Goal: Information Seeking & Learning: Learn about a topic

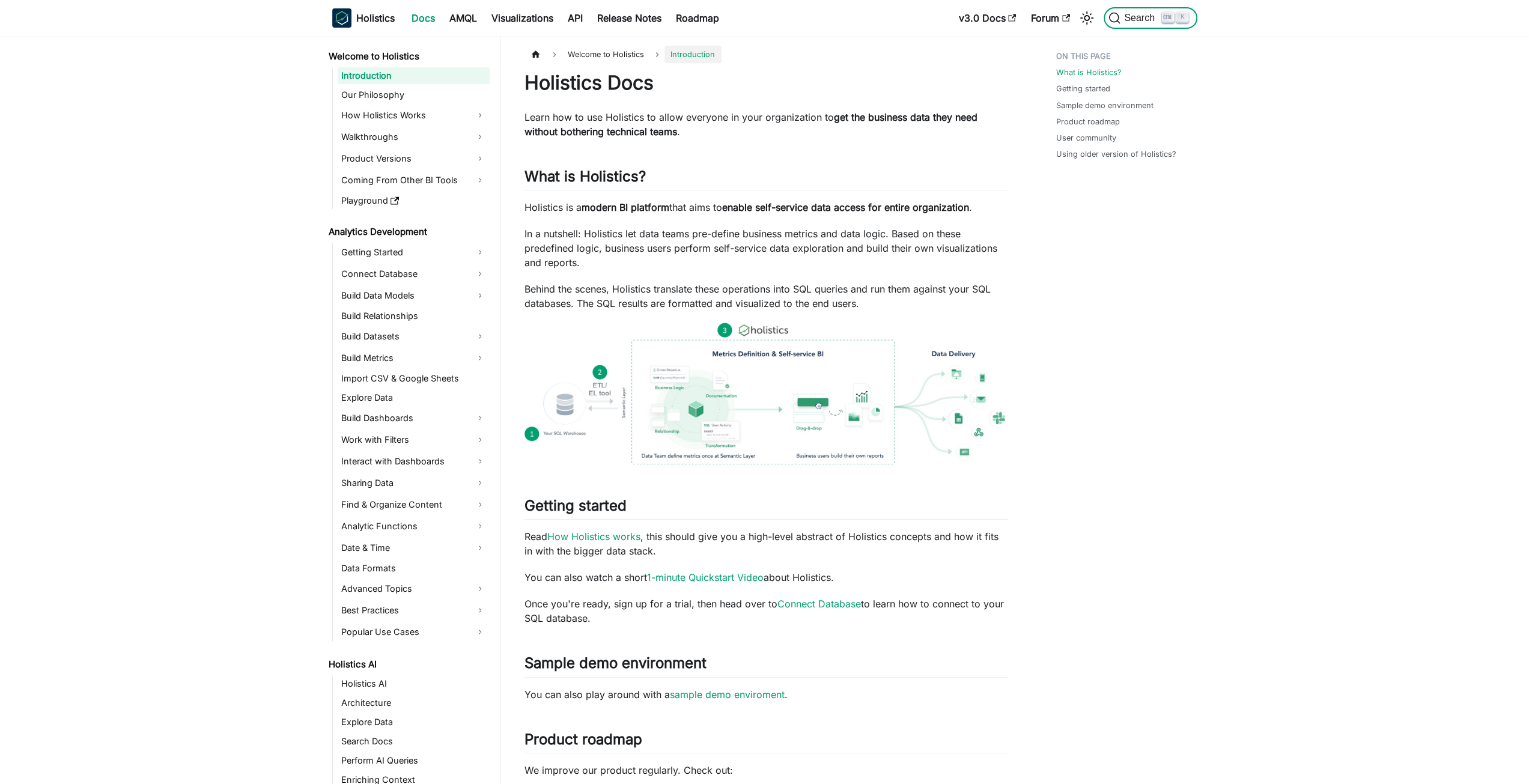
click at [1143, 16] on span "Search" at bounding box center [1141, 18] width 42 height 11
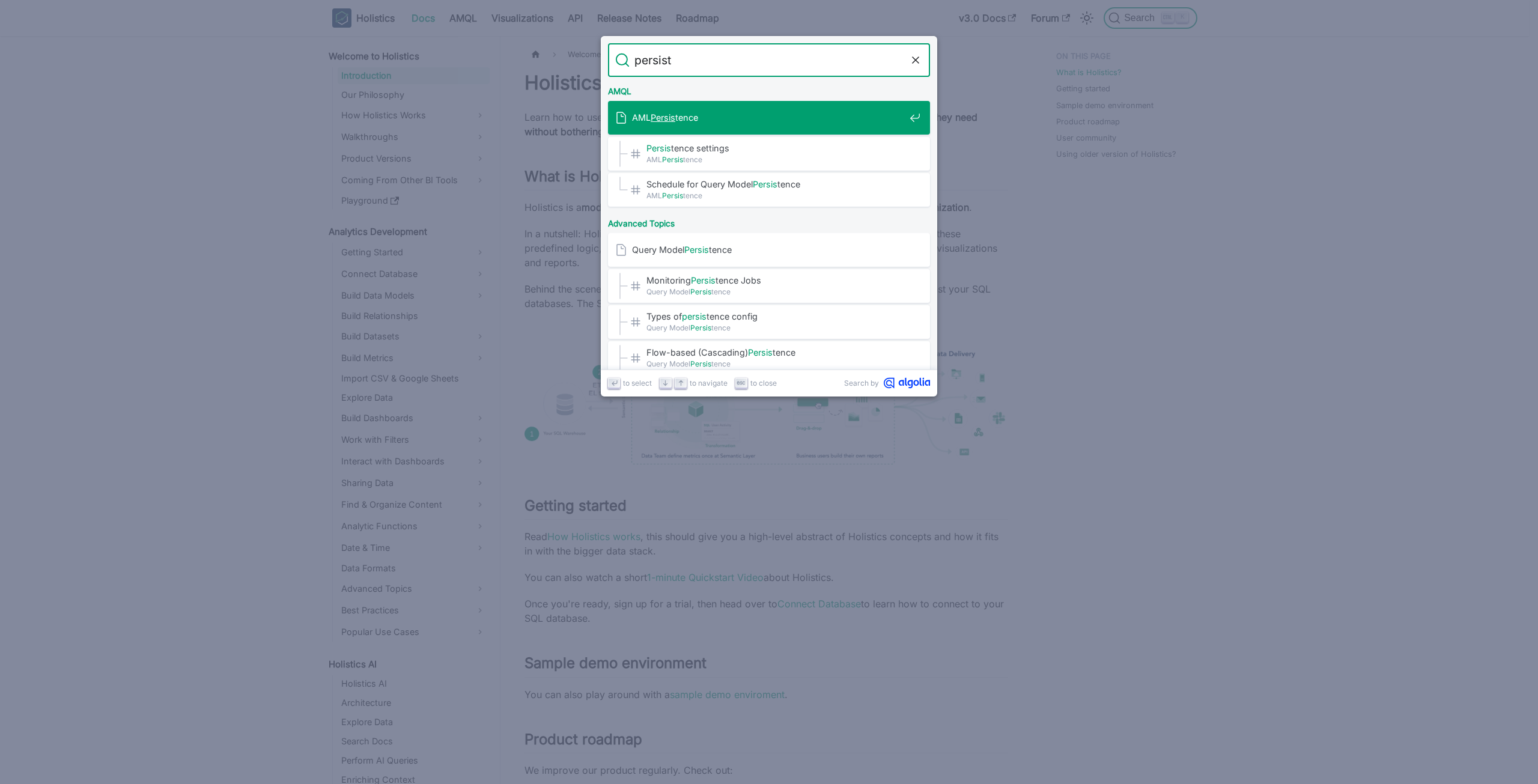
type input "persiste"
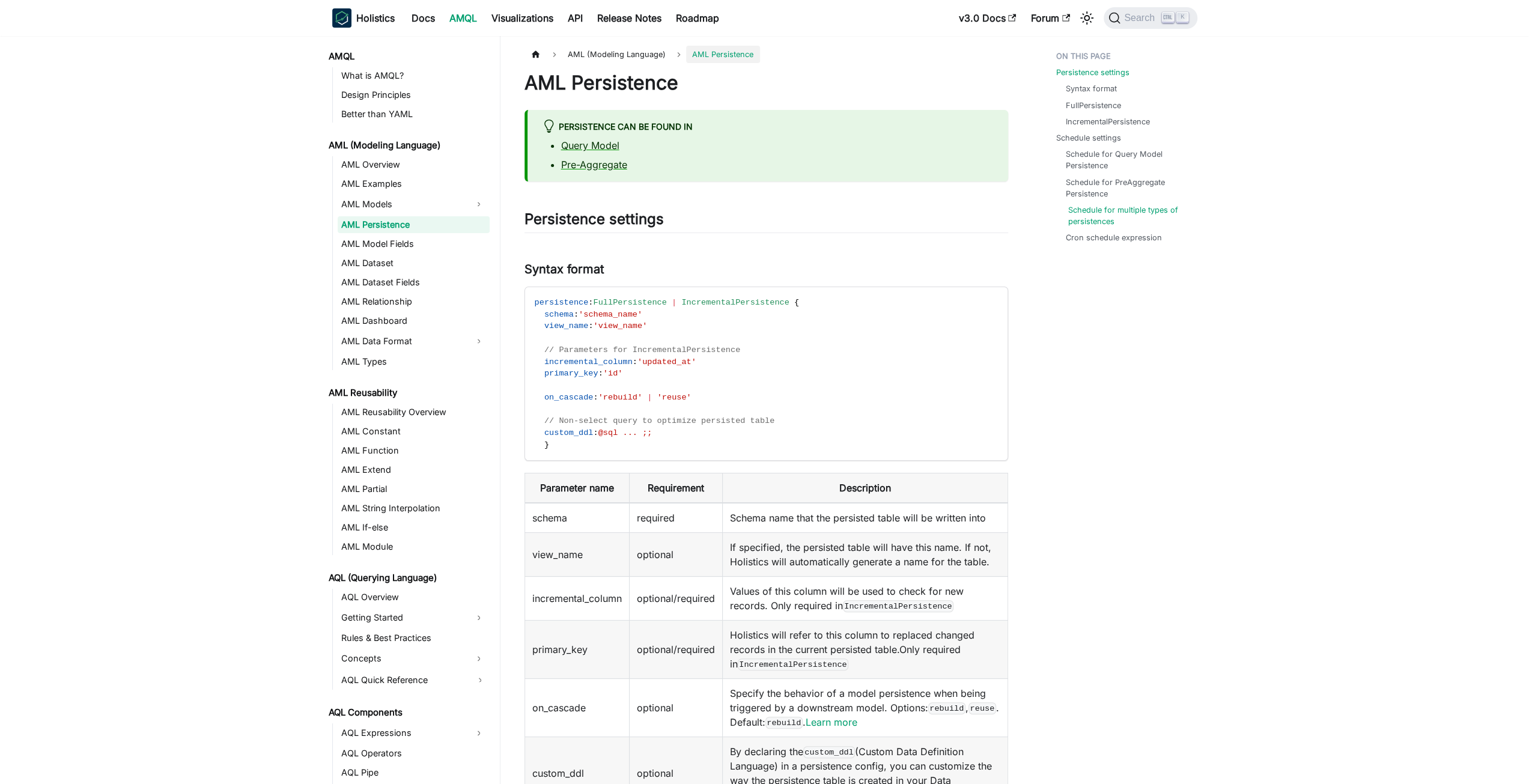
click at [1129, 215] on link "Schedule for multiple types of persistences" at bounding box center [1128, 216] width 119 height 23
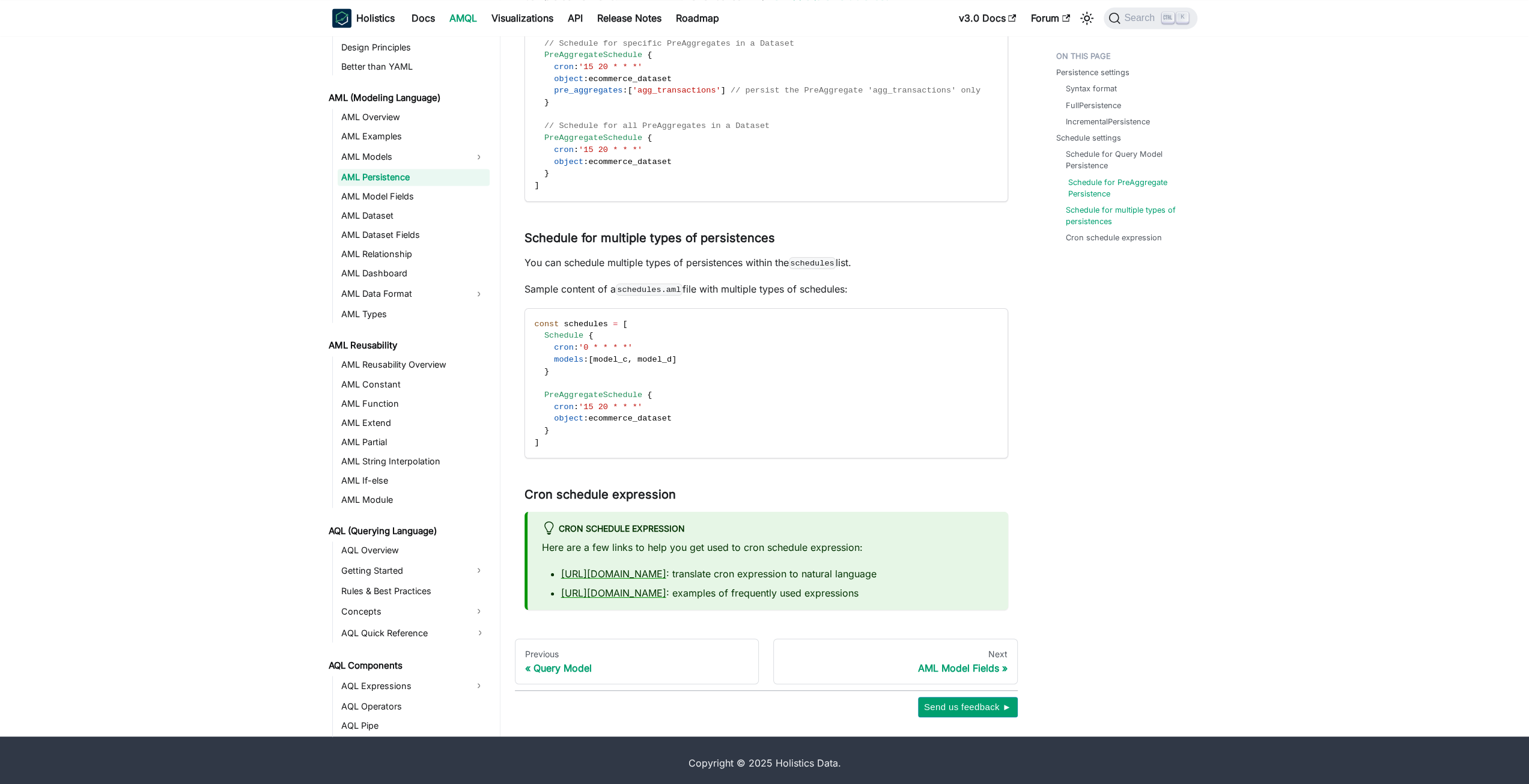
click at [1118, 189] on link "Schedule for PreAggregate Persistence" at bounding box center [1128, 188] width 119 height 23
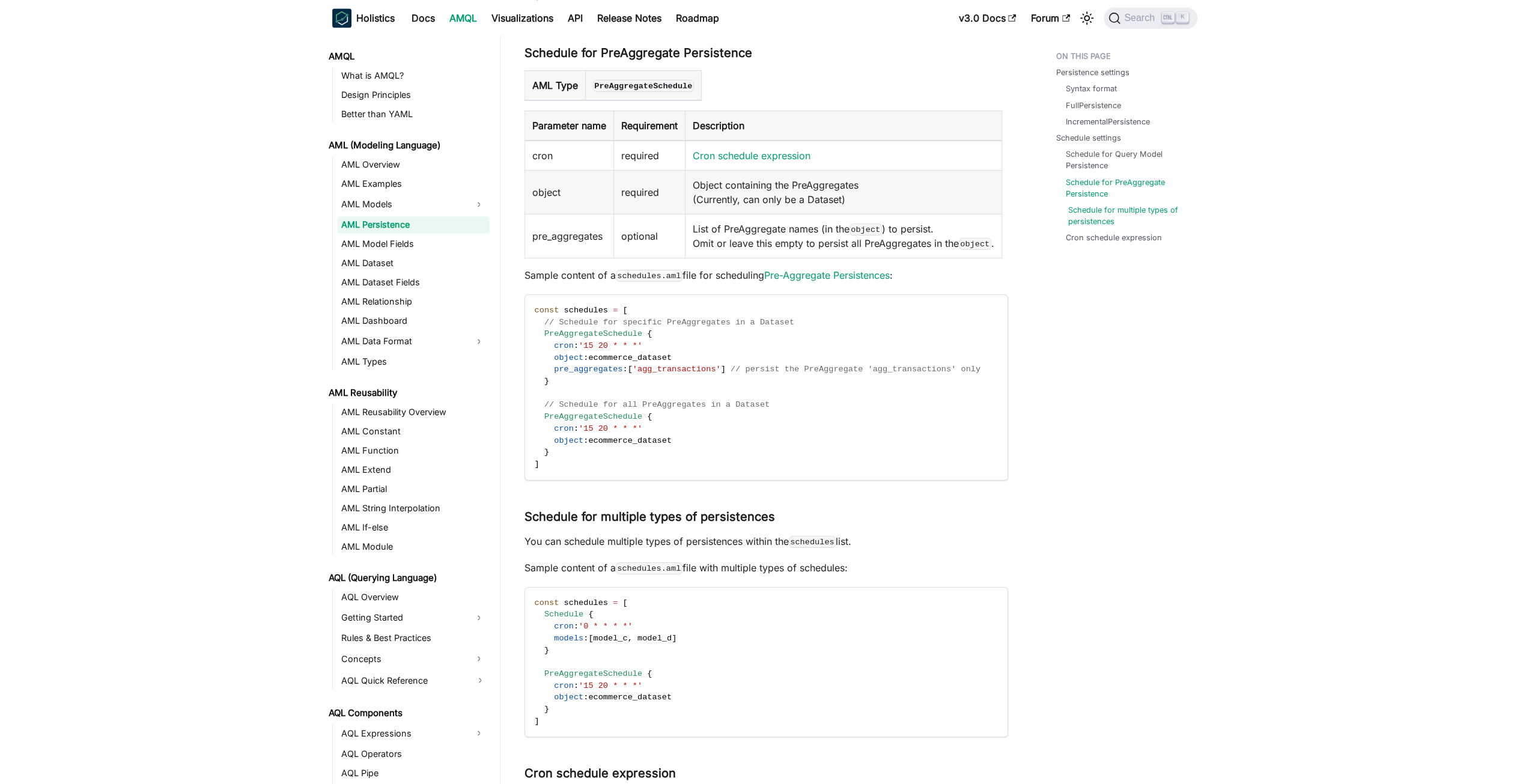
click at [1125, 209] on link "Schedule for multiple types of persistences" at bounding box center [1128, 216] width 119 height 23
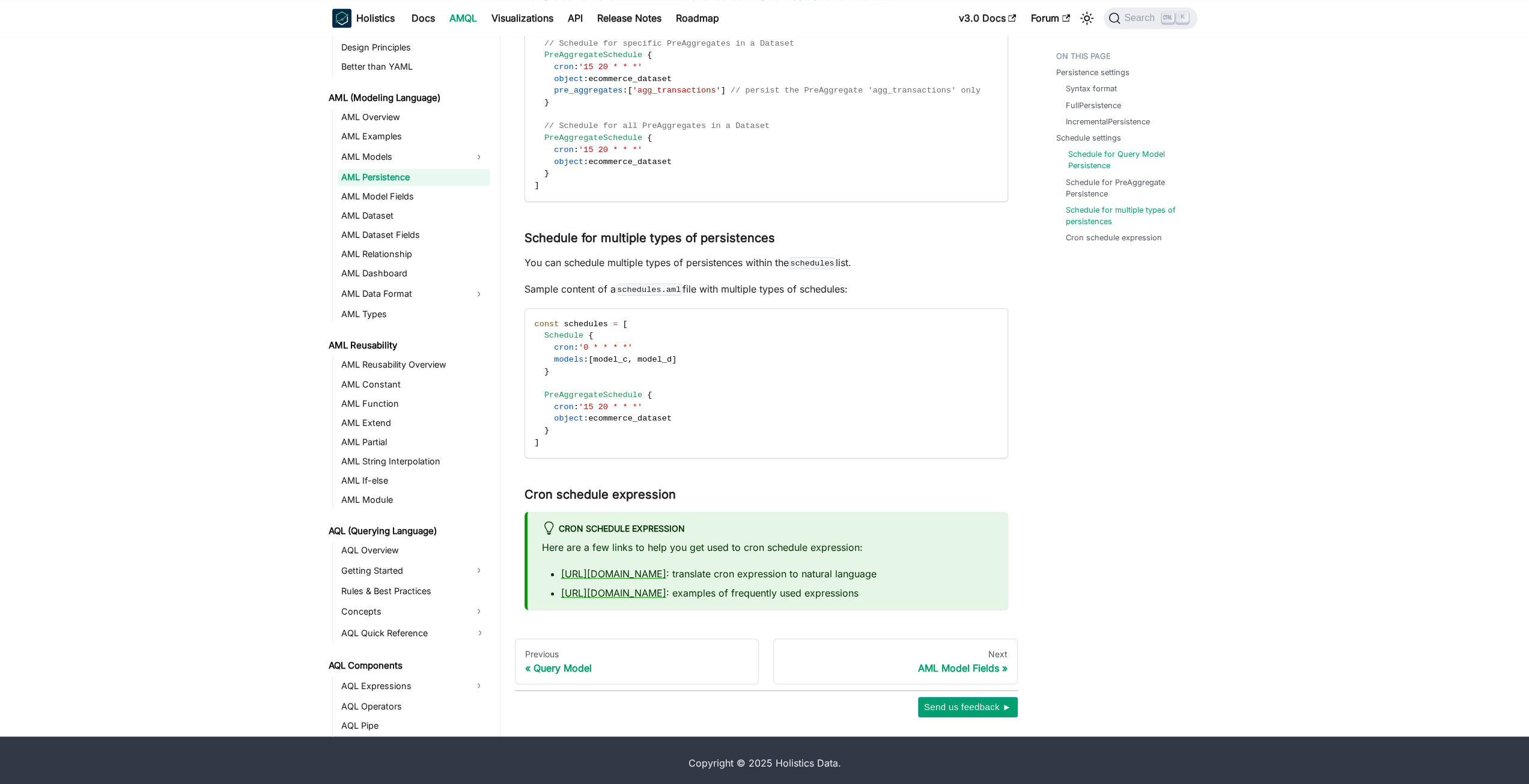
click at [1109, 171] on ul "Schedule for Query Model Persistence Schedule for PreAggregate Persistence Sche…" at bounding box center [1123, 195] width 134 height 95
click at [1109, 171] on link "Schedule for Query Model Persistence" at bounding box center [1128, 160] width 119 height 23
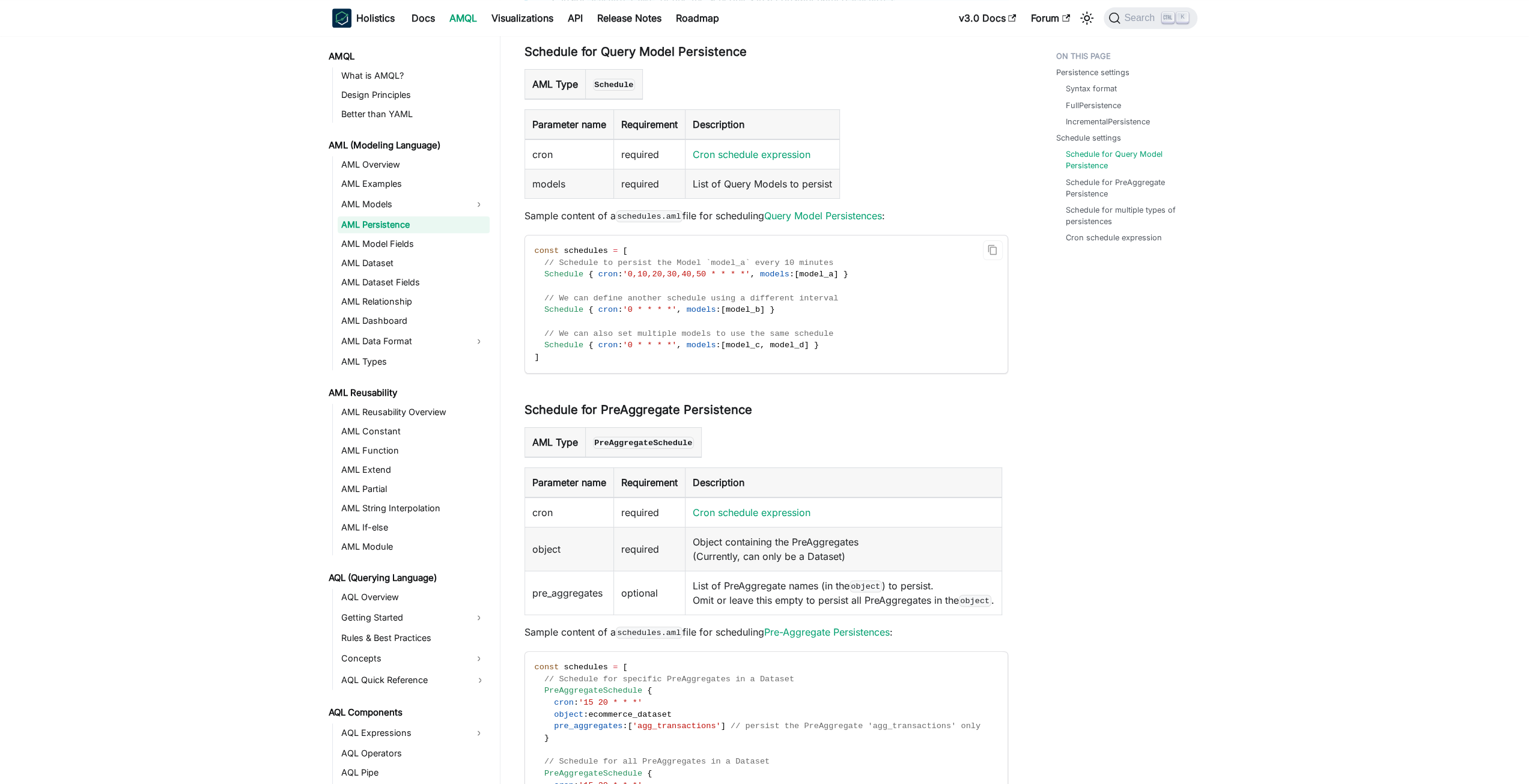
click at [870, 330] on code "const schedules = [ // Schedule to persist the Model `model_a` every 10 minutes…" at bounding box center [765, 305] width 481 height 138
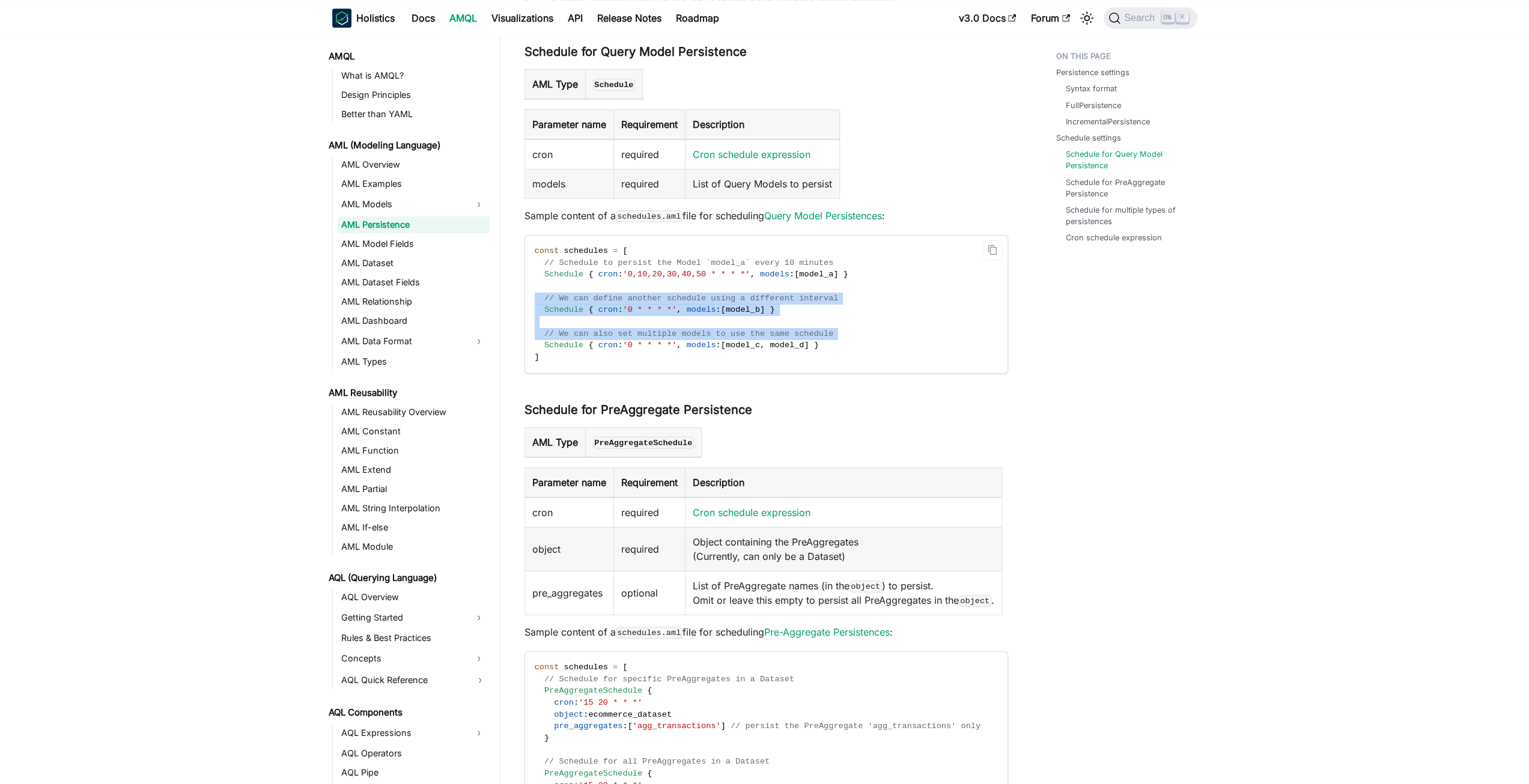
drag, startPoint x: 870, startPoint y: 330, endPoint x: 879, endPoint y: 292, distance: 39.1
click at [879, 292] on code "const schedules = [ // Schedule to persist the Model `model_a` every 10 minutes…" at bounding box center [765, 305] width 481 height 138
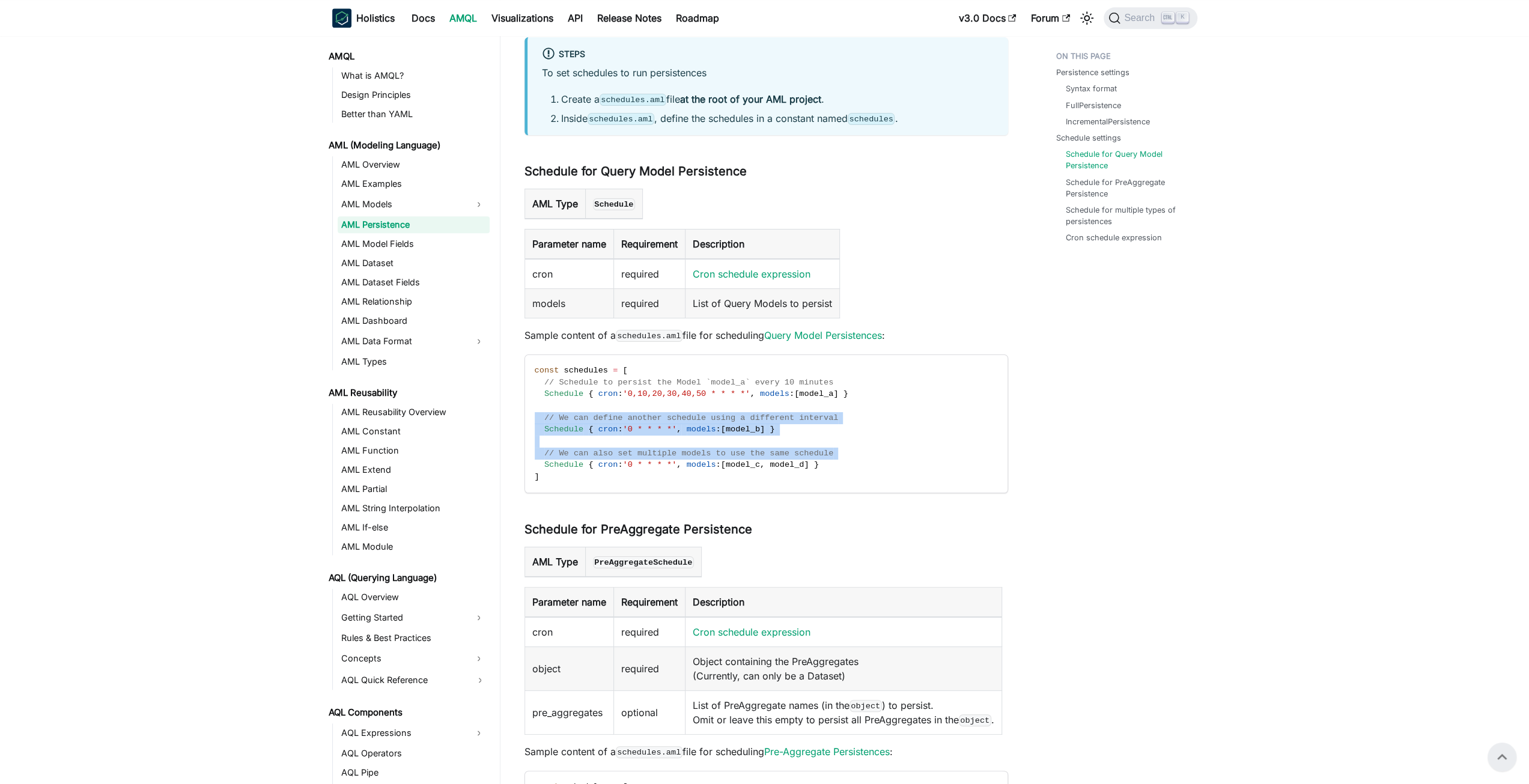
scroll to position [1165, 0]
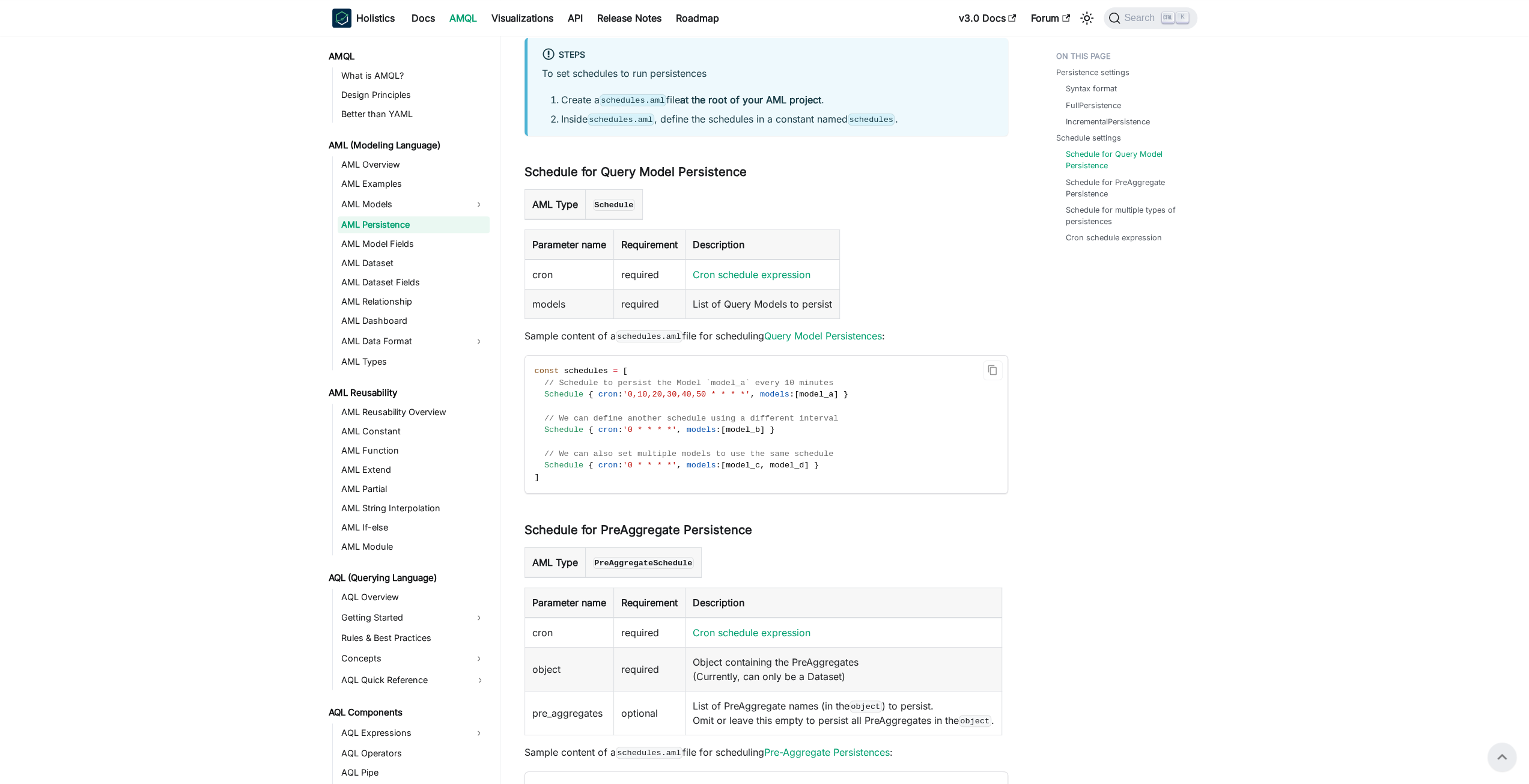
click at [897, 399] on code "const schedules = [ // Schedule to persist the Model `model_a` every 10 minutes…" at bounding box center [765, 425] width 481 height 138
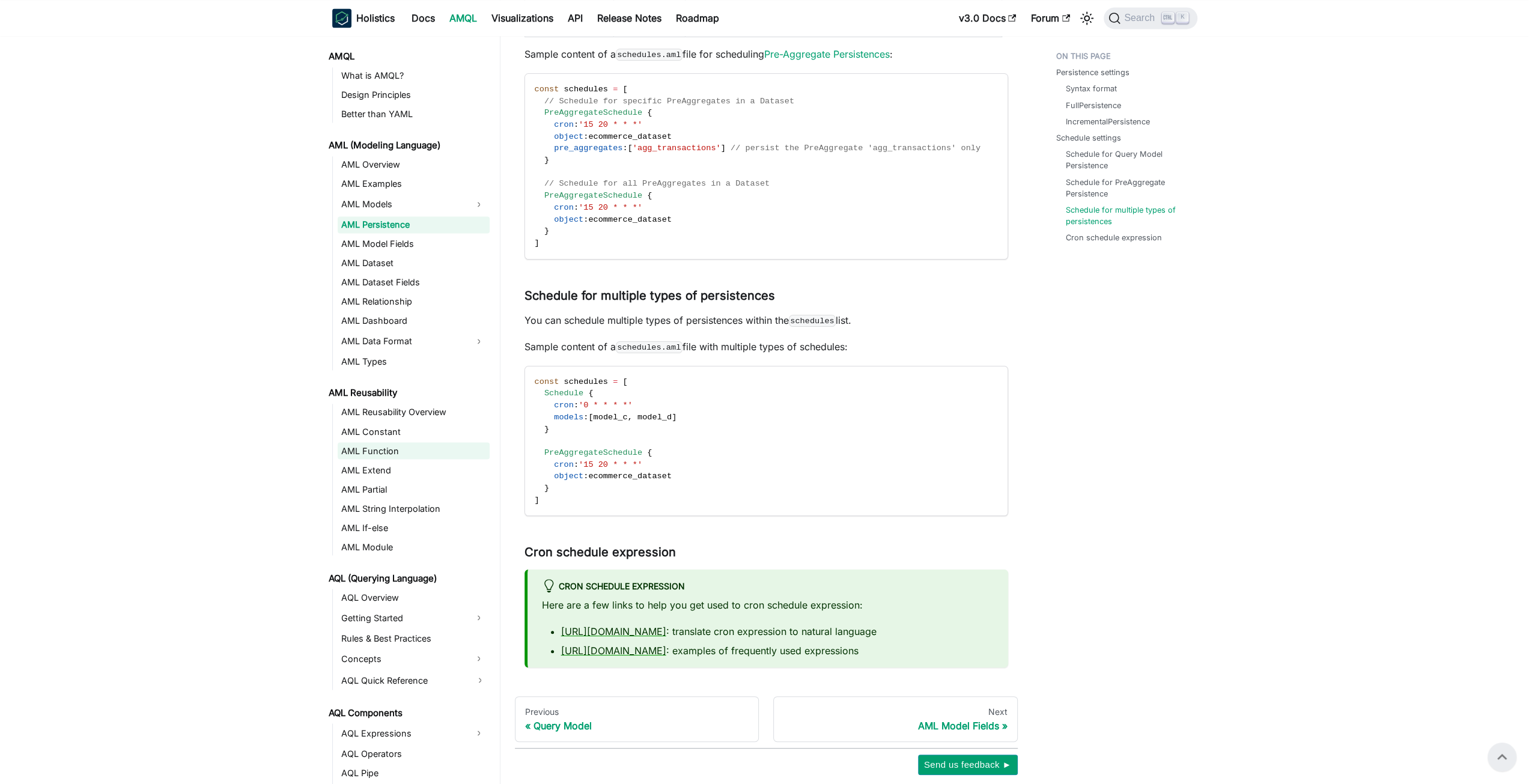
scroll to position [1800, 0]
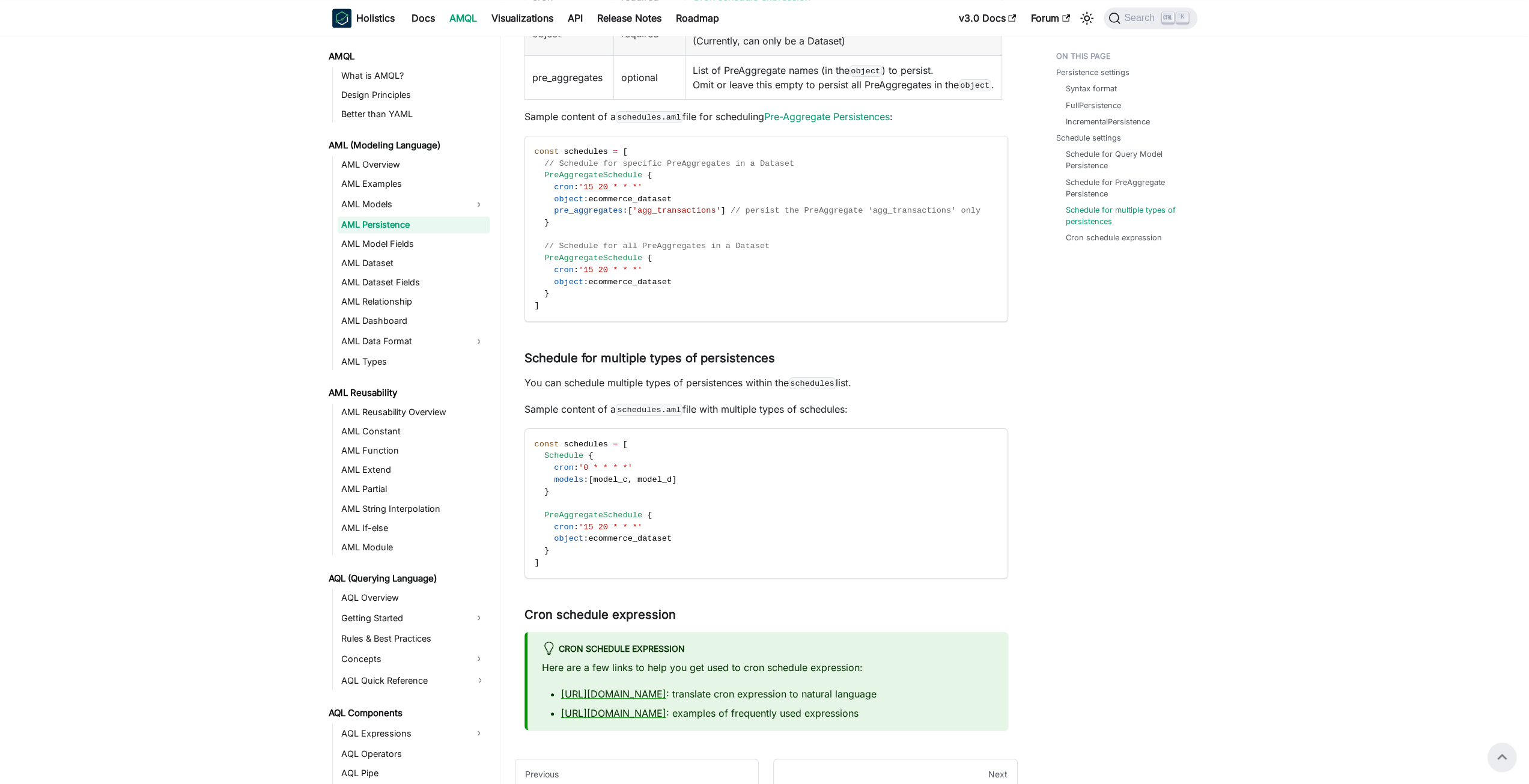
click at [416, 229] on link "AML Persistence" at bounding box center [414, 225] width 152 height 17
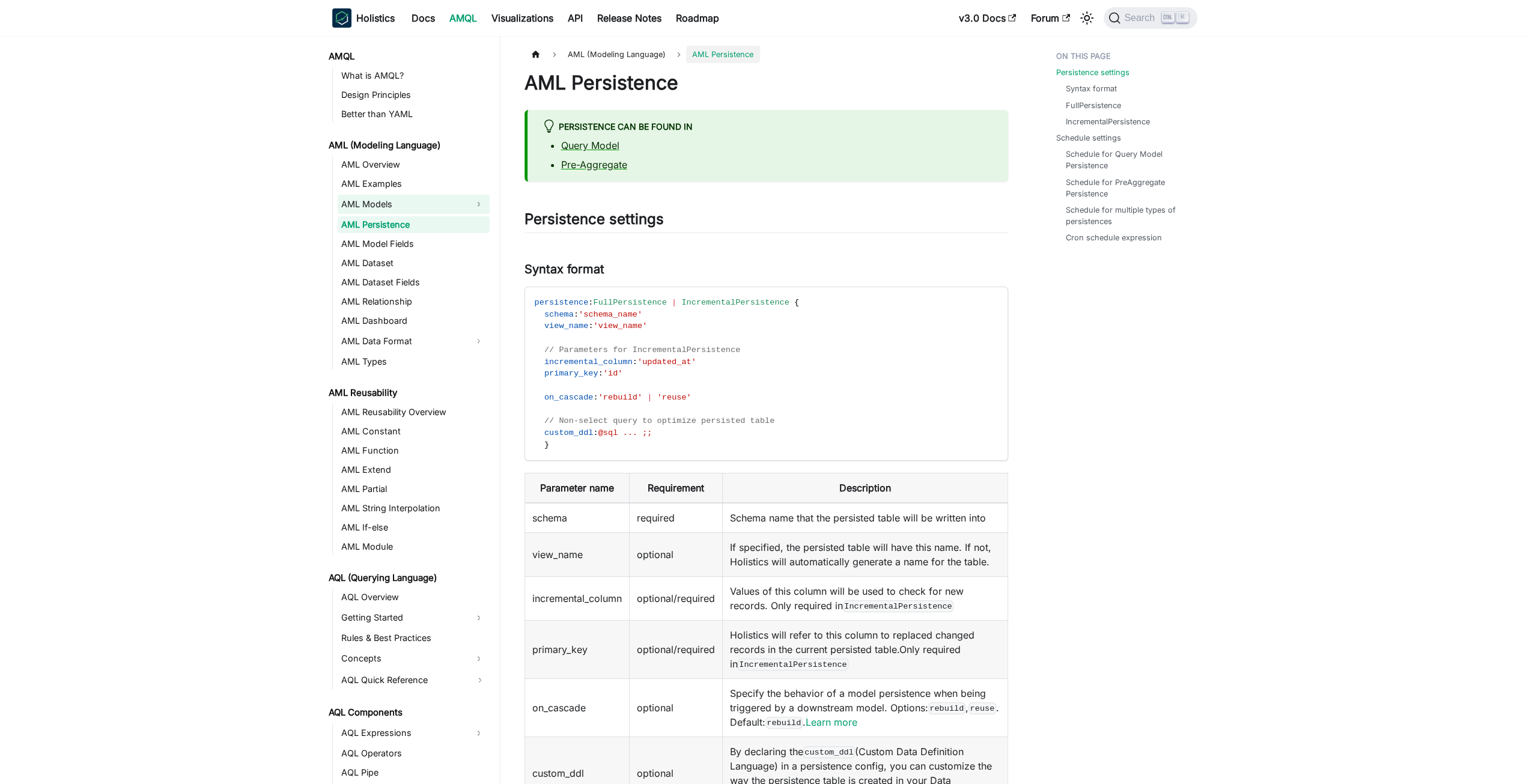
click at [470, 203] on button "Expand sidebar category 'AML Models'" at bounding box center [479, 204] width 22 height 19
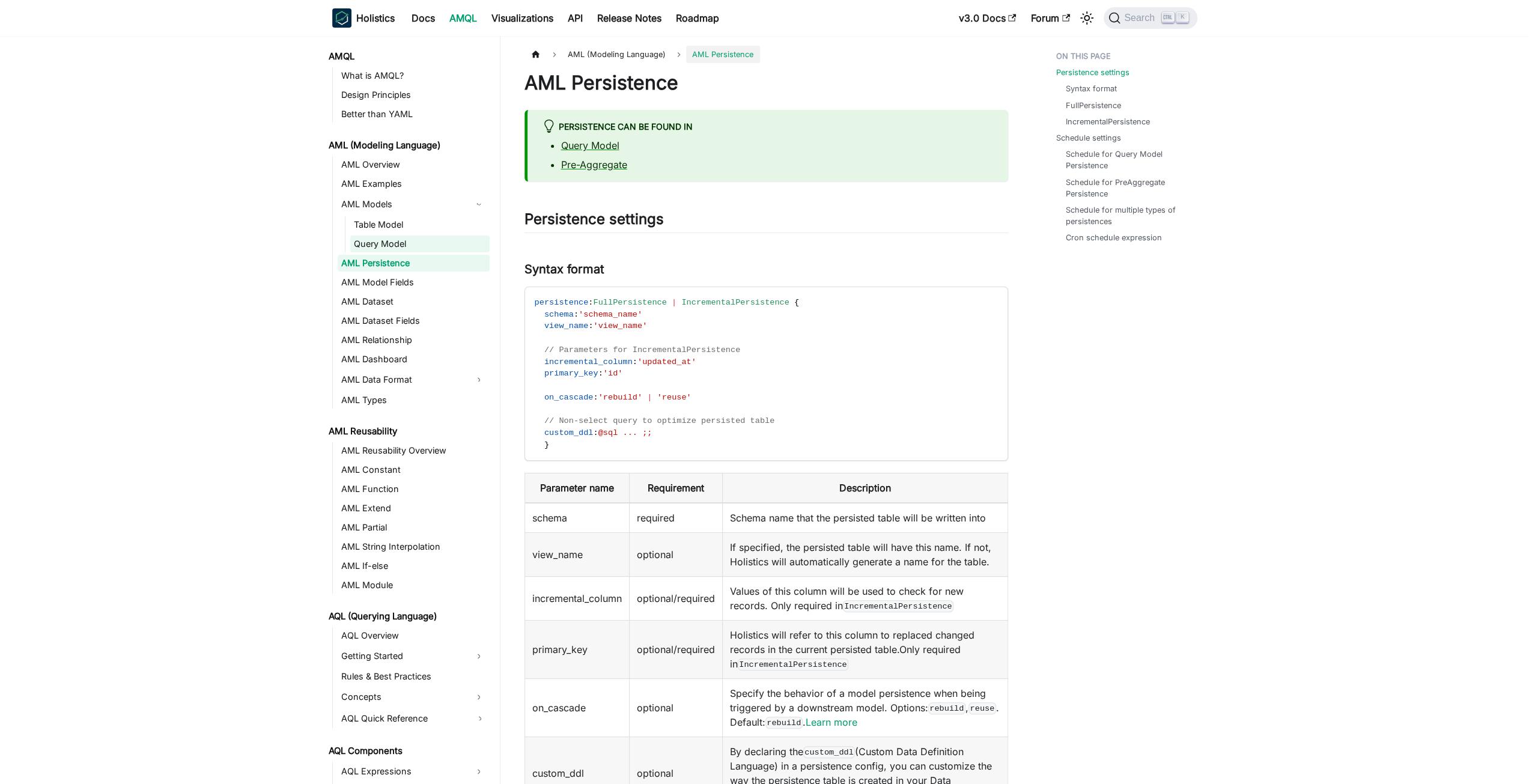
click at [457, 248] on link "Query Model" at bounding box center [420, 244] width 139 height 17
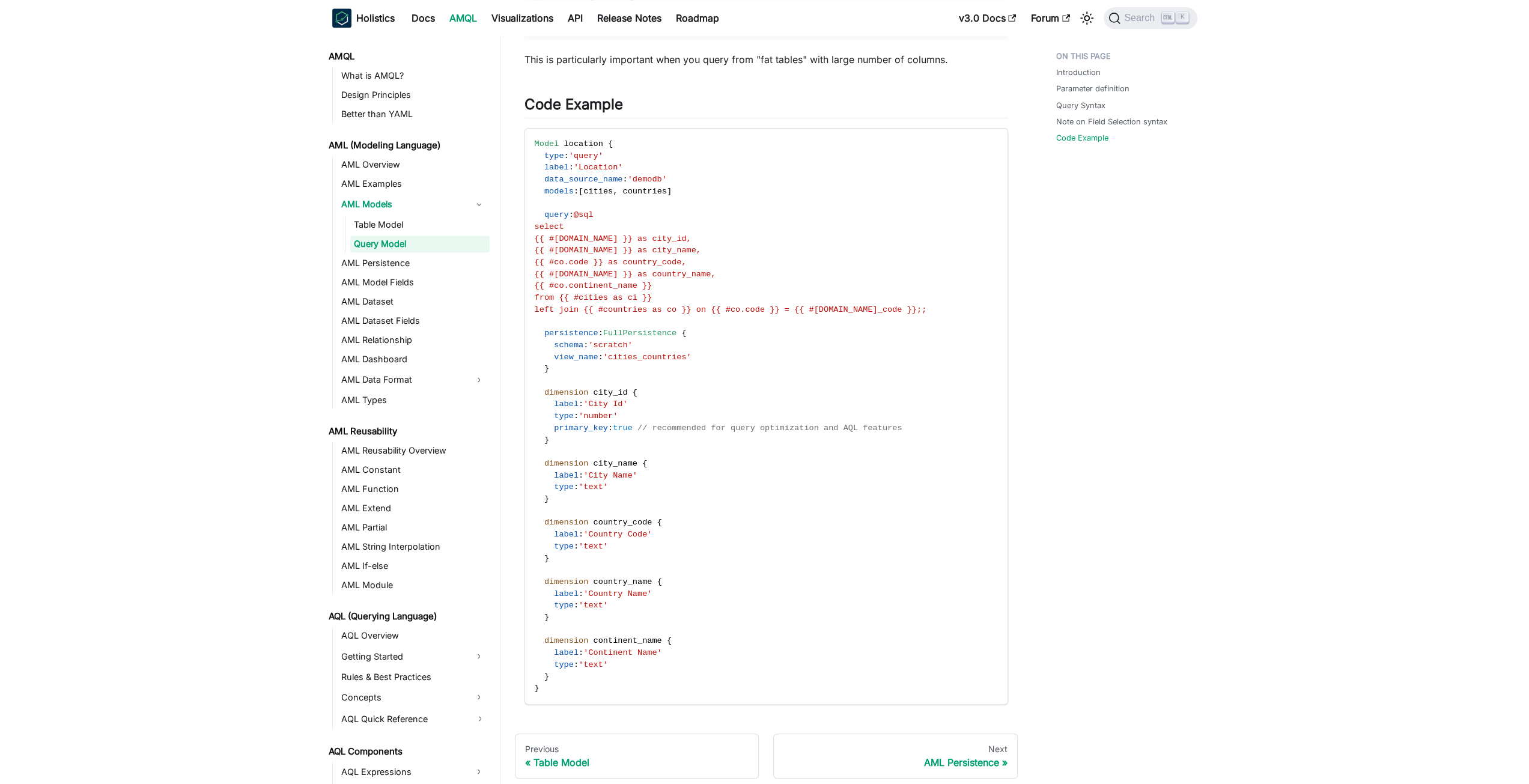
scroll to position [1731, 0]
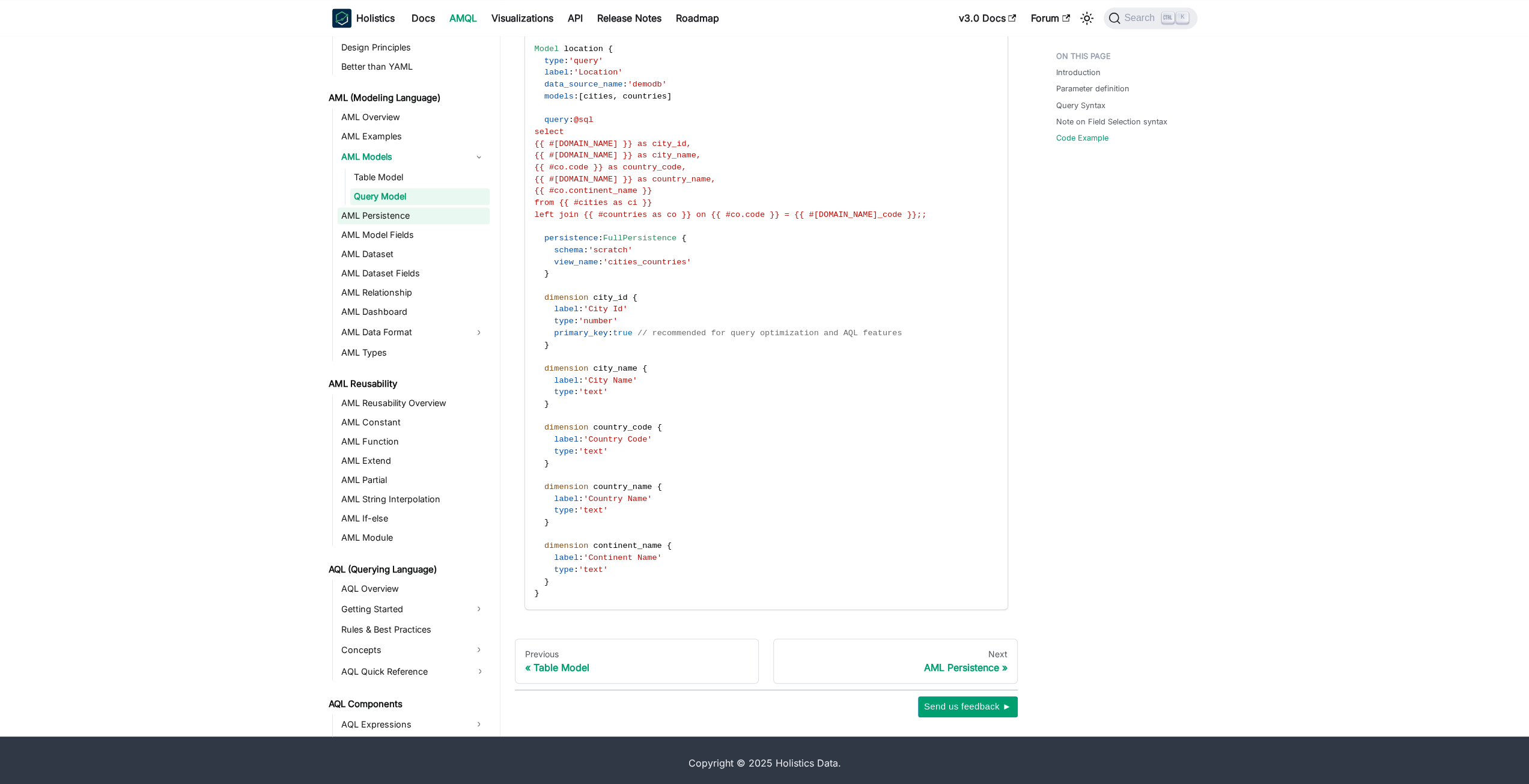
click at [425, 212] on link "AML Persistence" at bounding box center [414, 216] width 152 height 17
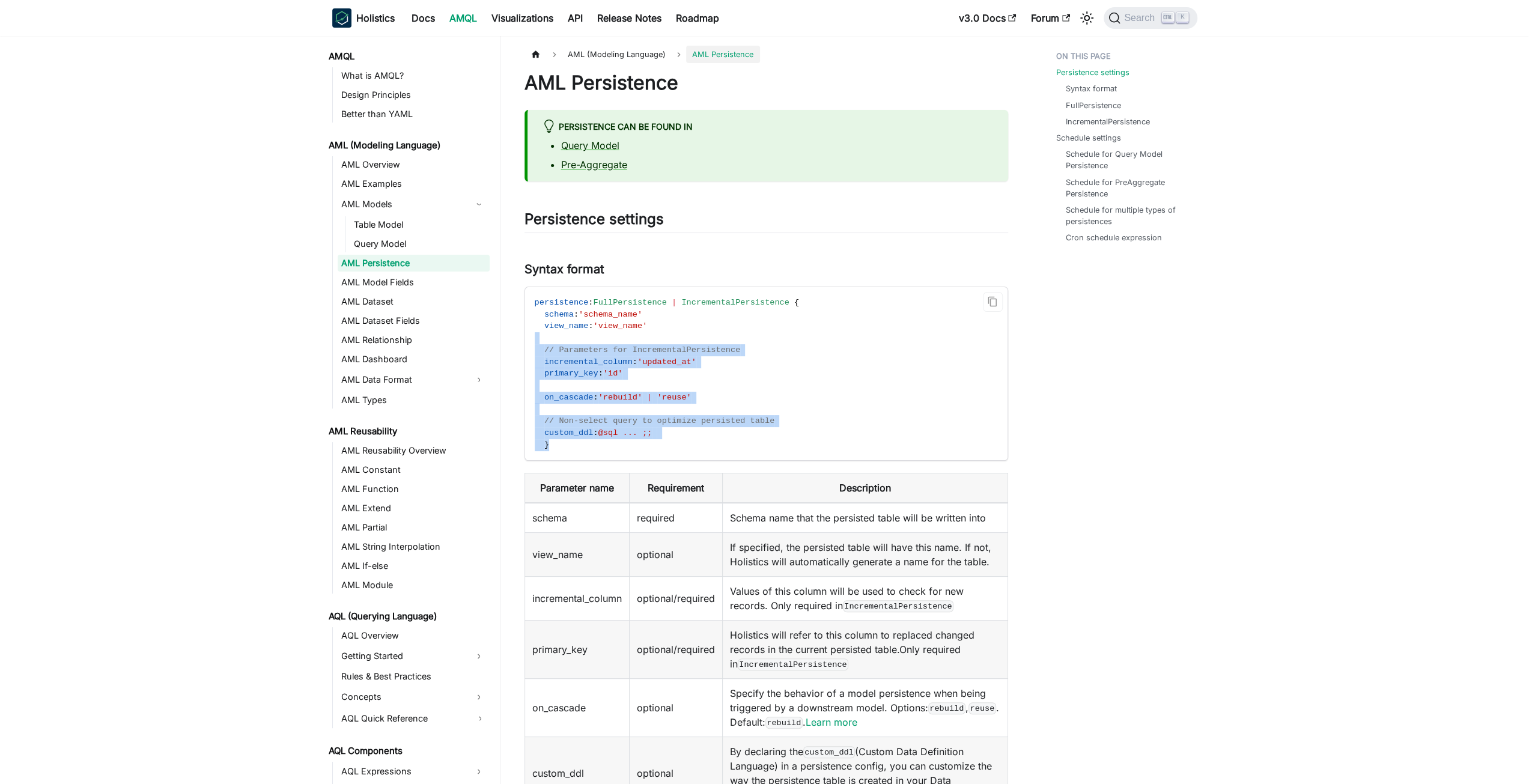
drag, startPoint x: 835, startPoint y: 343, endPoint x: 843, endPoint y: 445, distance: 102.3
click at [843, 445] on code "persistence : FullPersistence | IncrementalPersistence { schema : 'schema_name'…" at bounding box center [765, 373] width 481 height 173
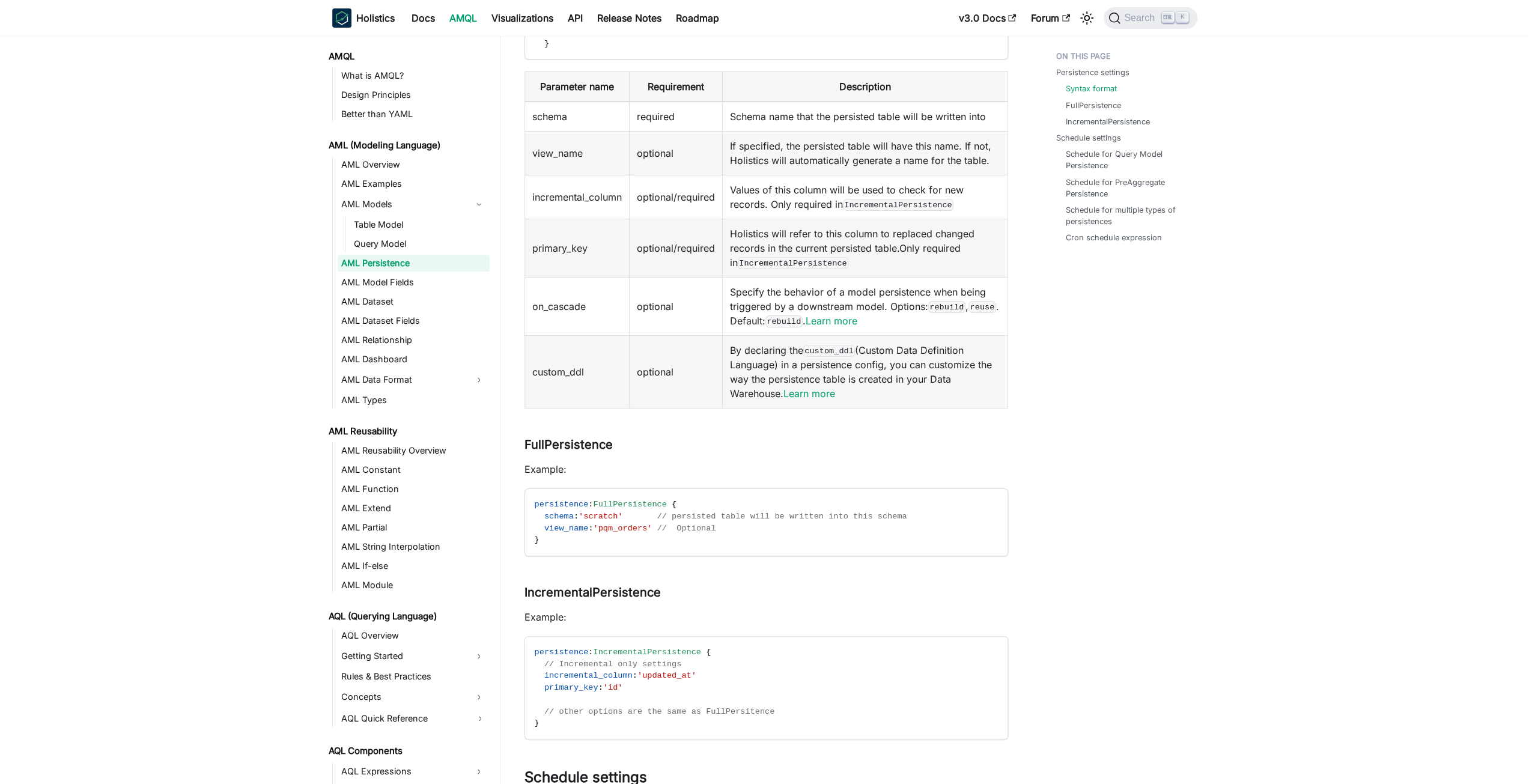
scroll to position [420, 0]
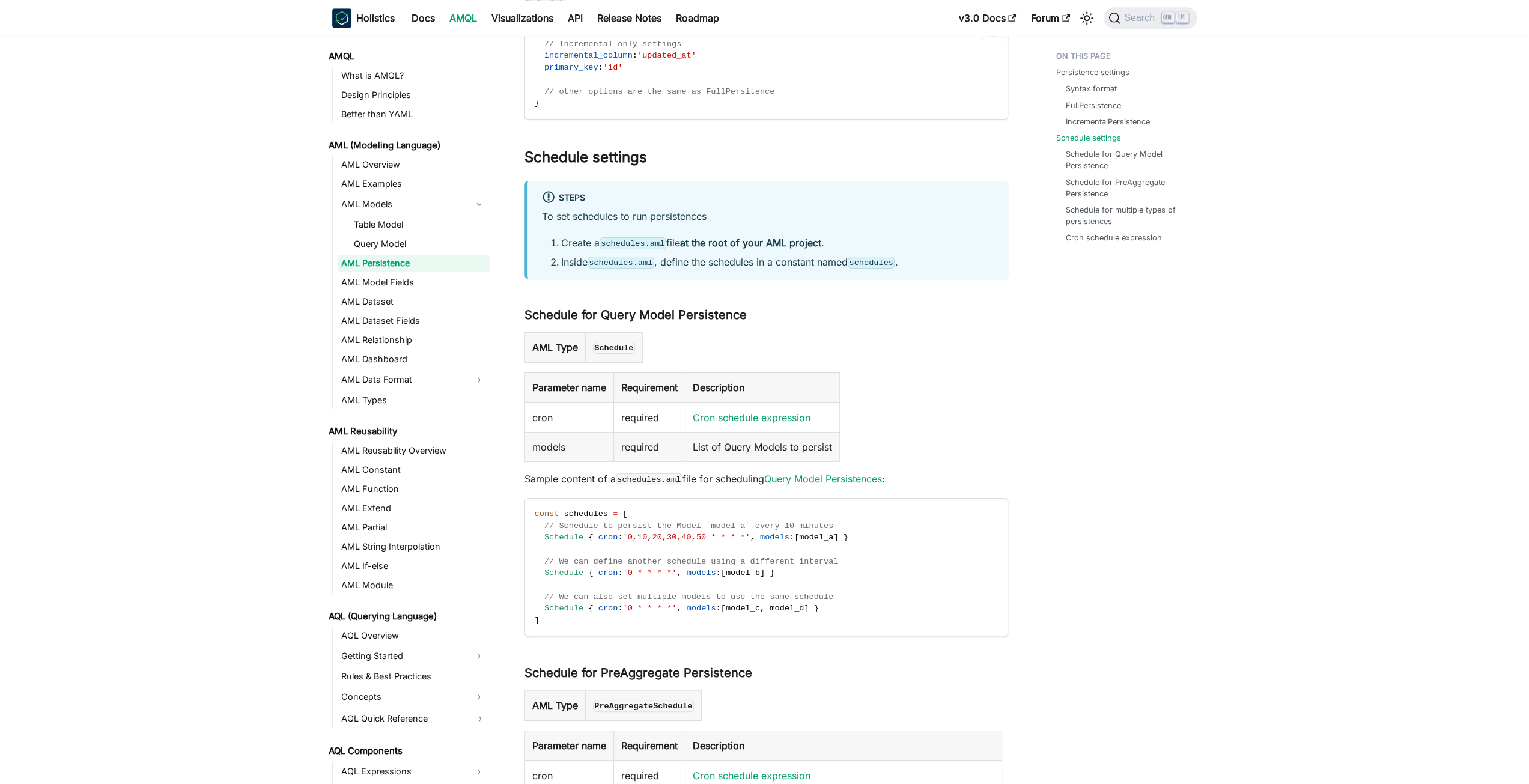
scroll to position [1081, 0]
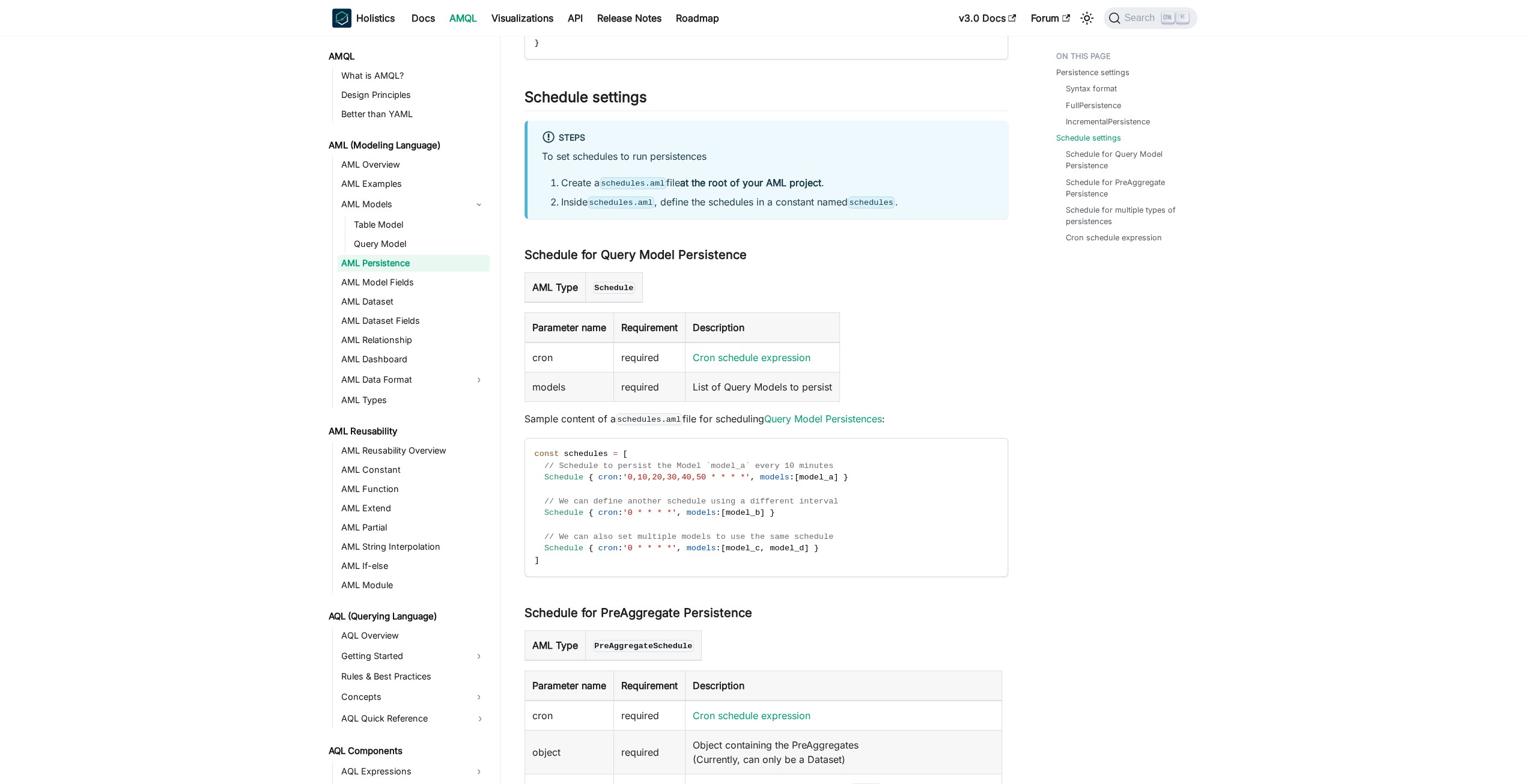
click at [1208, 474] on div "Persistence settings Syntax format FullPersistence IncrementalPersistence Sched…" at bounding box center [1121, 261] width 177 height 2592
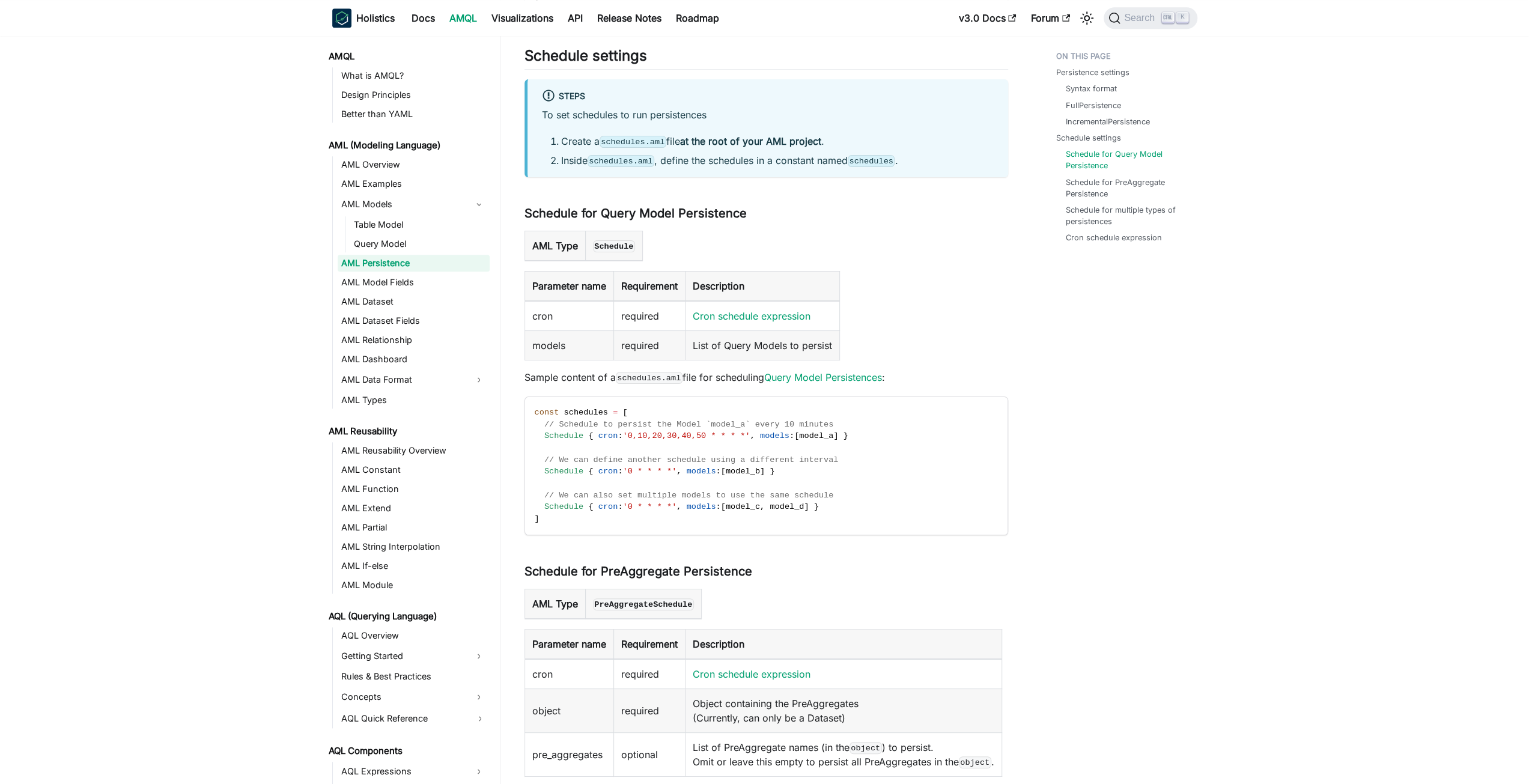
scroll to position [1142, 0]
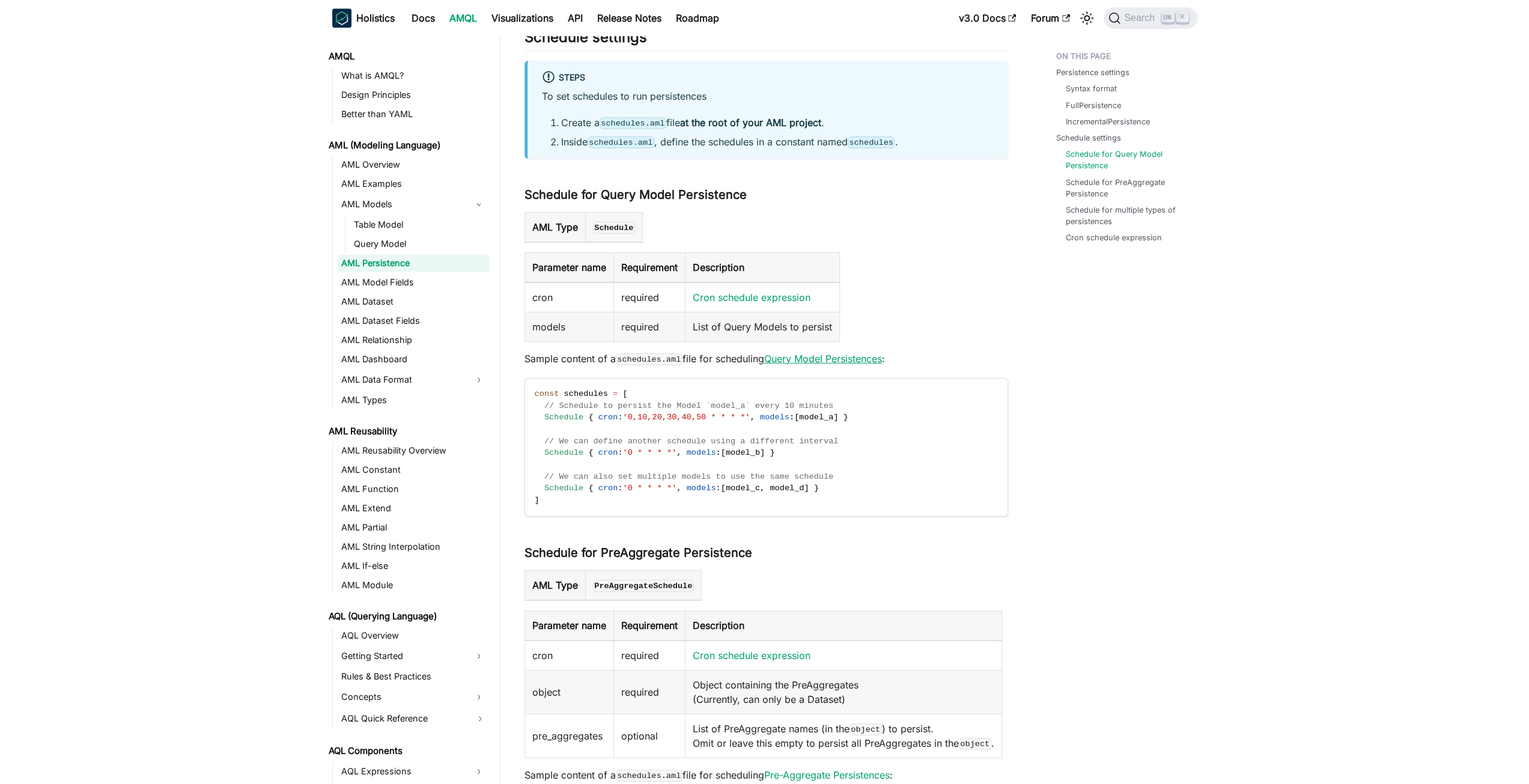
click at [836, 353] on link "Query Model Persistences" at bounding box center [823, 359] width 118 height 12
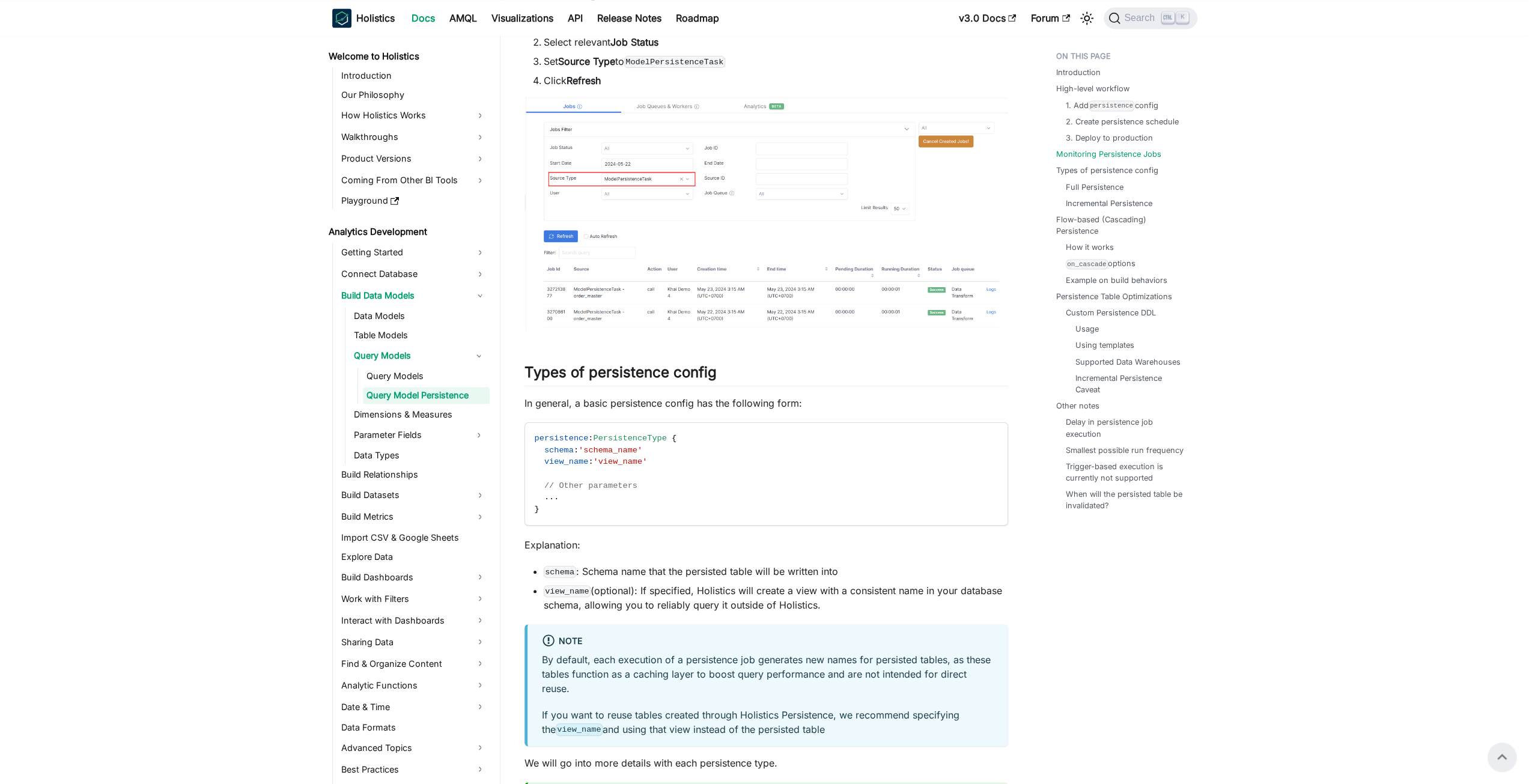
scroll to position [1742, 0]
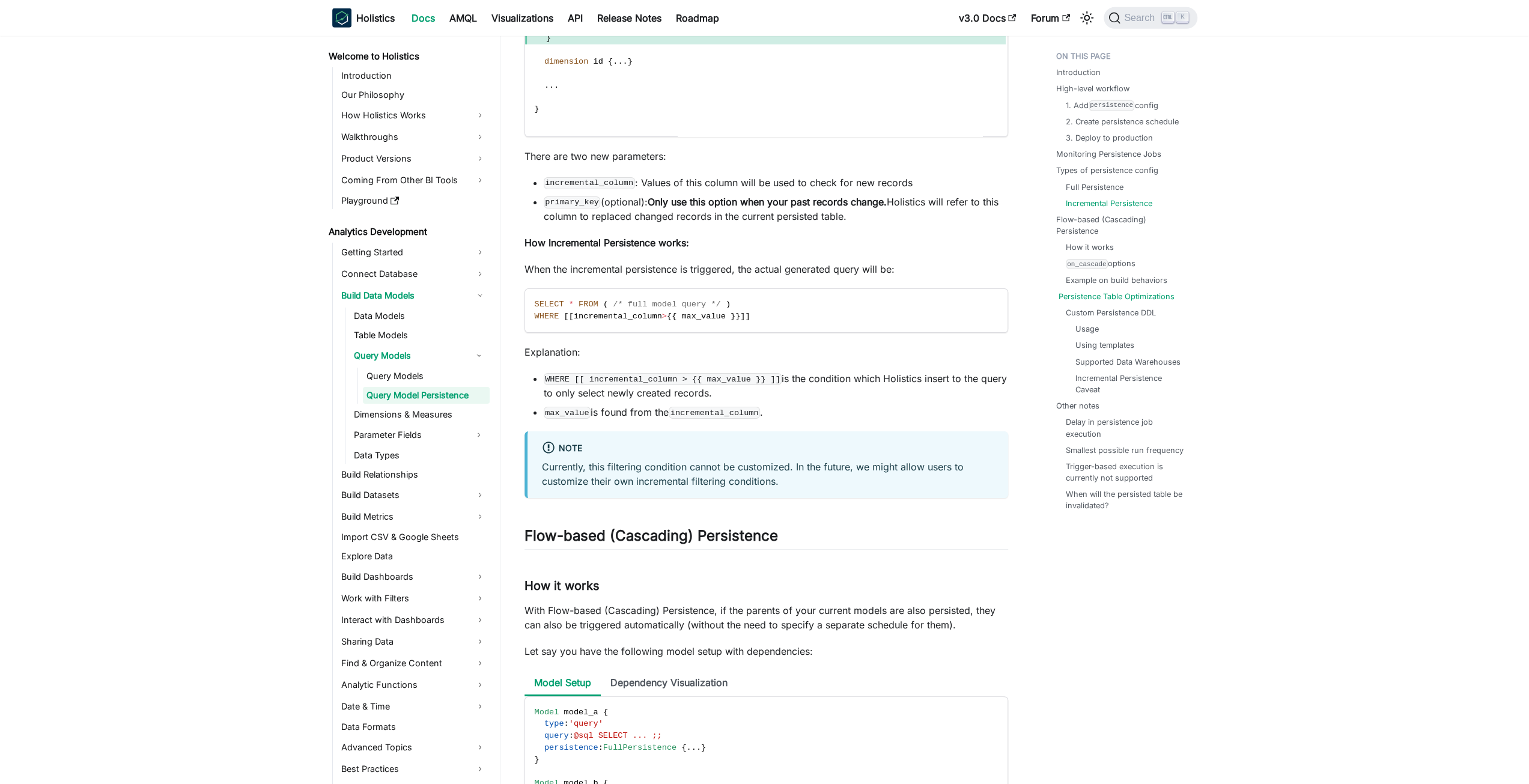
click at [1087, 293] on link "Persistence Table Optimizations" at bounding box center [1116, 296] width 116 height 11
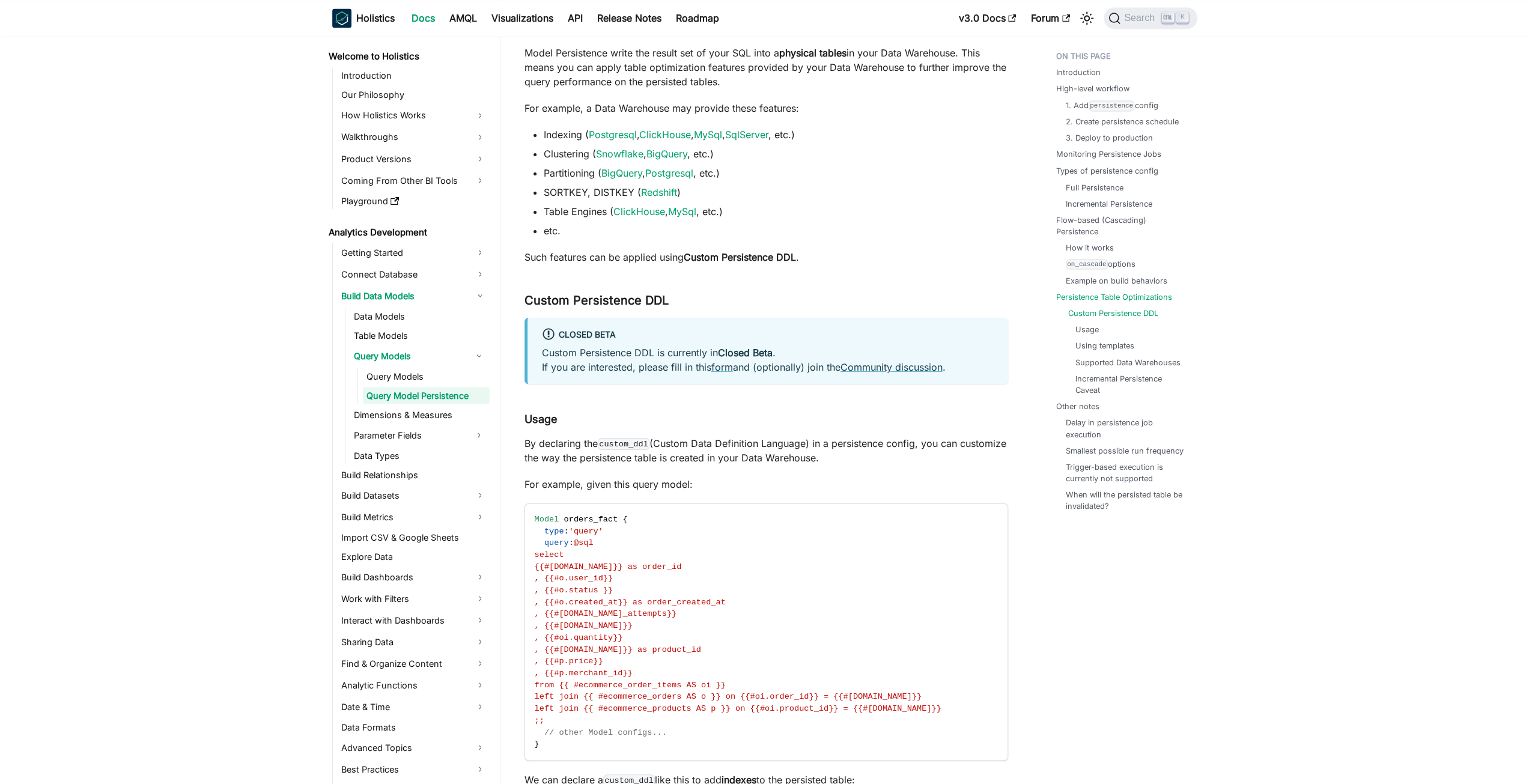
click at [1100, 317] on link "Custom Persistence DDL" at bounding box center [1113, 312] width 90 height 11
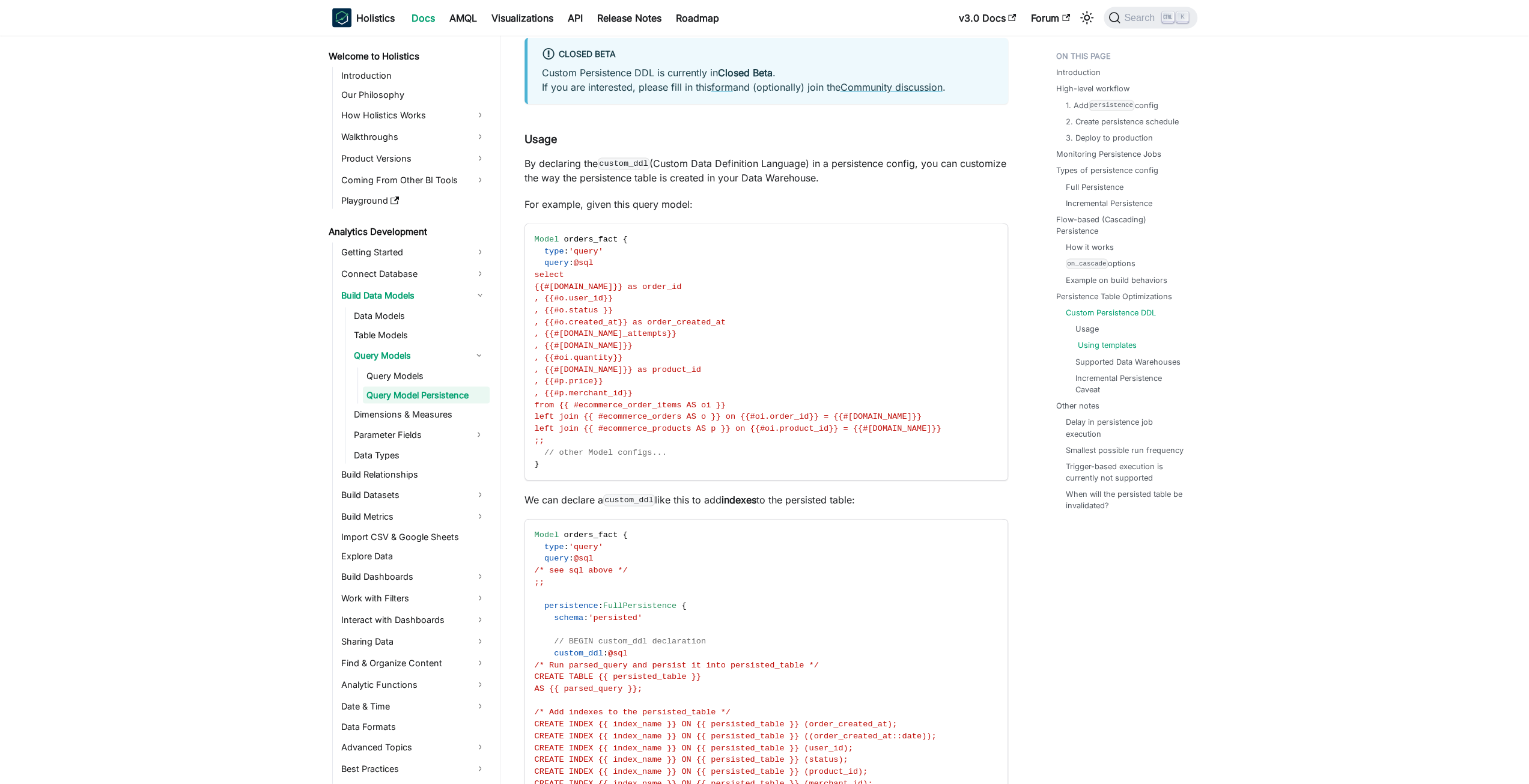
click at [1101, 341] on link "Using templates" at bounding box center [1107, 345] width 59 height 11
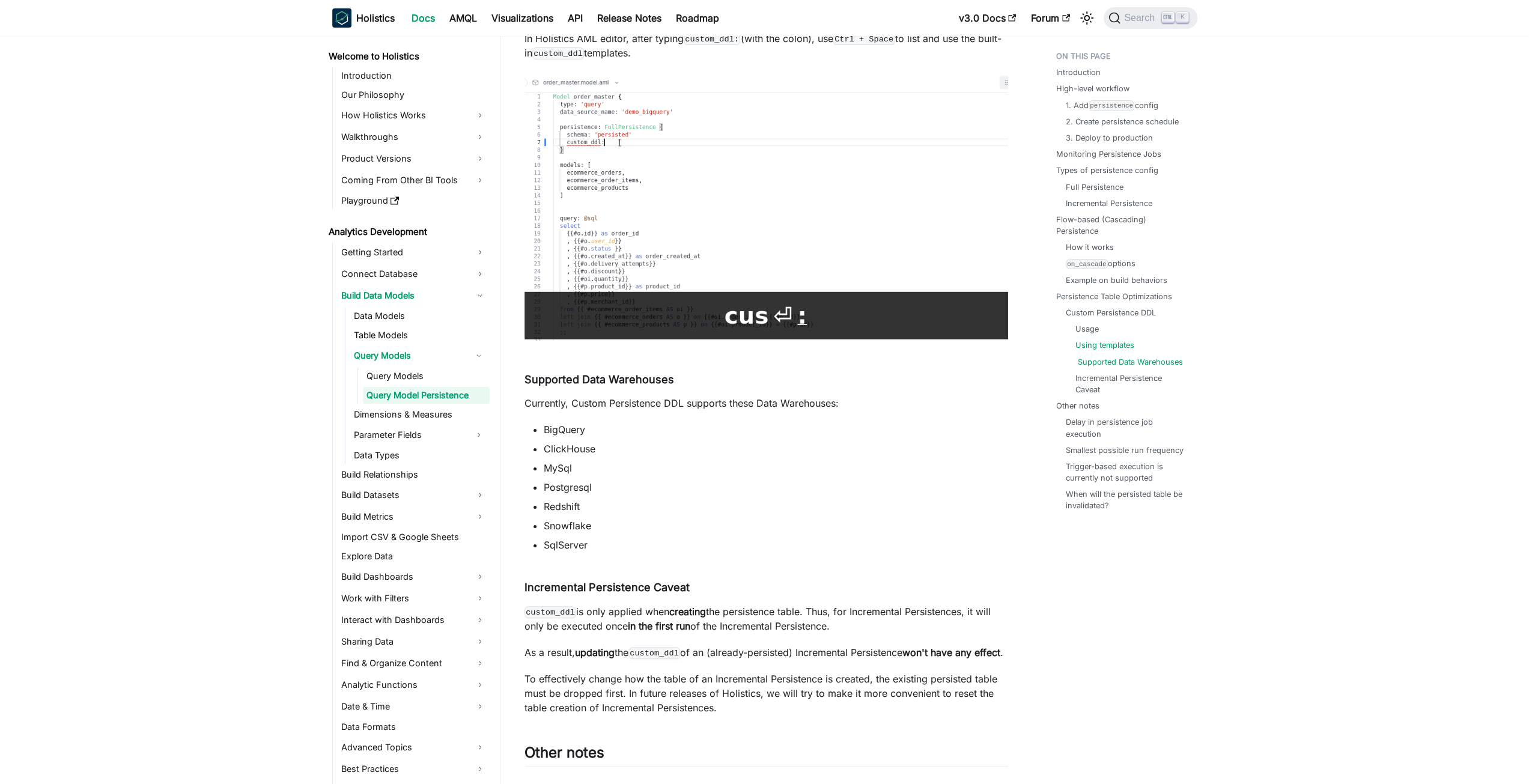
click at [1108, 358] on link "Supported Data Warehouses" at bounding box center [1130, 362] width 105 height 11
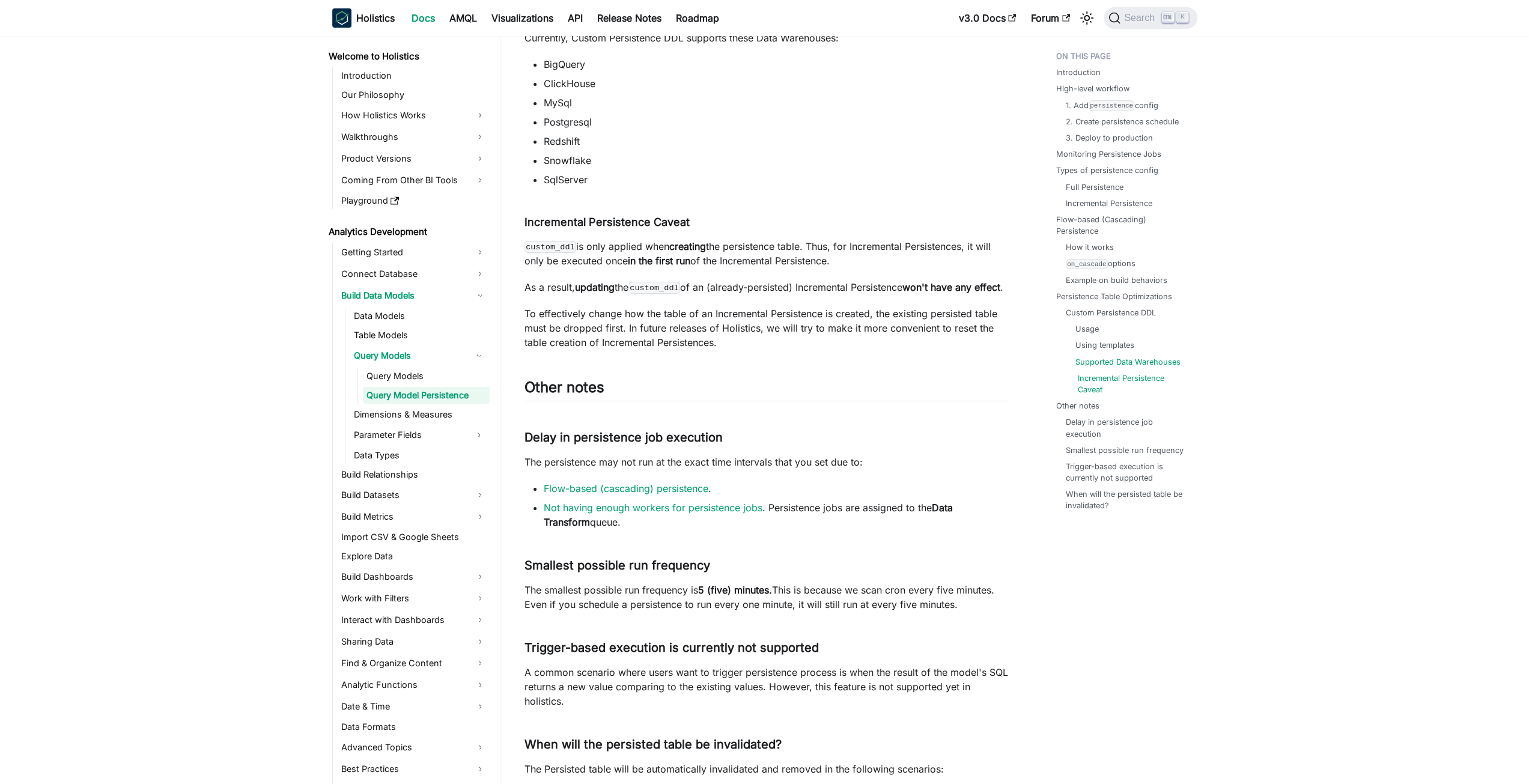
click at [1113, 374] on link "Incremental Persistence Caveat" at bounding box center [1130, 384] width 105 height 23
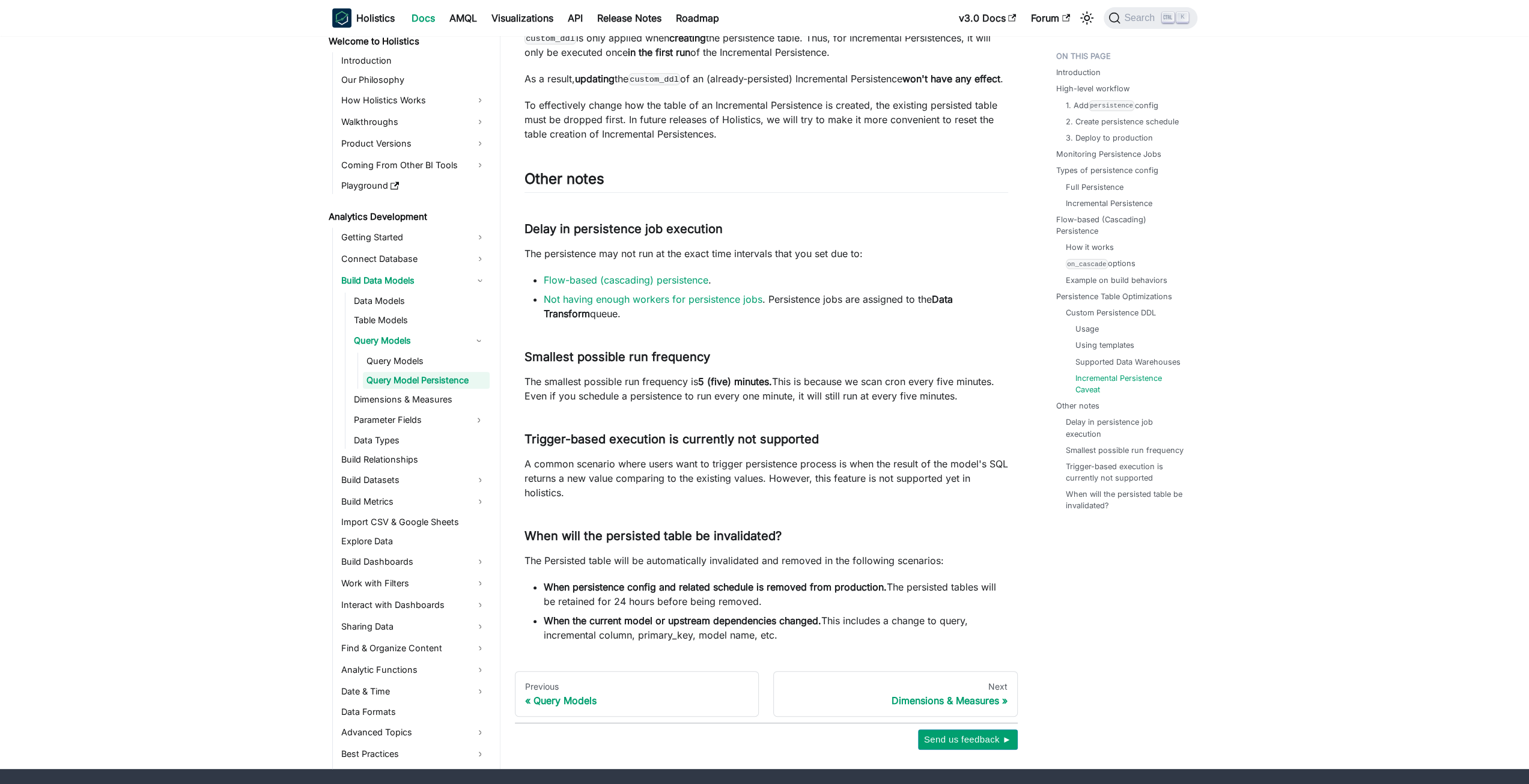
click at [1100, 414] on li "Other notes Delay in persistence job execution Smallest possible run frequency …" at bounding box center [1123, 455] width 134 height 112
drag, startPoint x: 1100, startPoint y: 422, endPoint x: 1100, endPoint y: 440, distance: 18.0
click at [1100, 422] on link "Delay in persistence job execution" at bounding box center [1125, 428] width 119 height 23
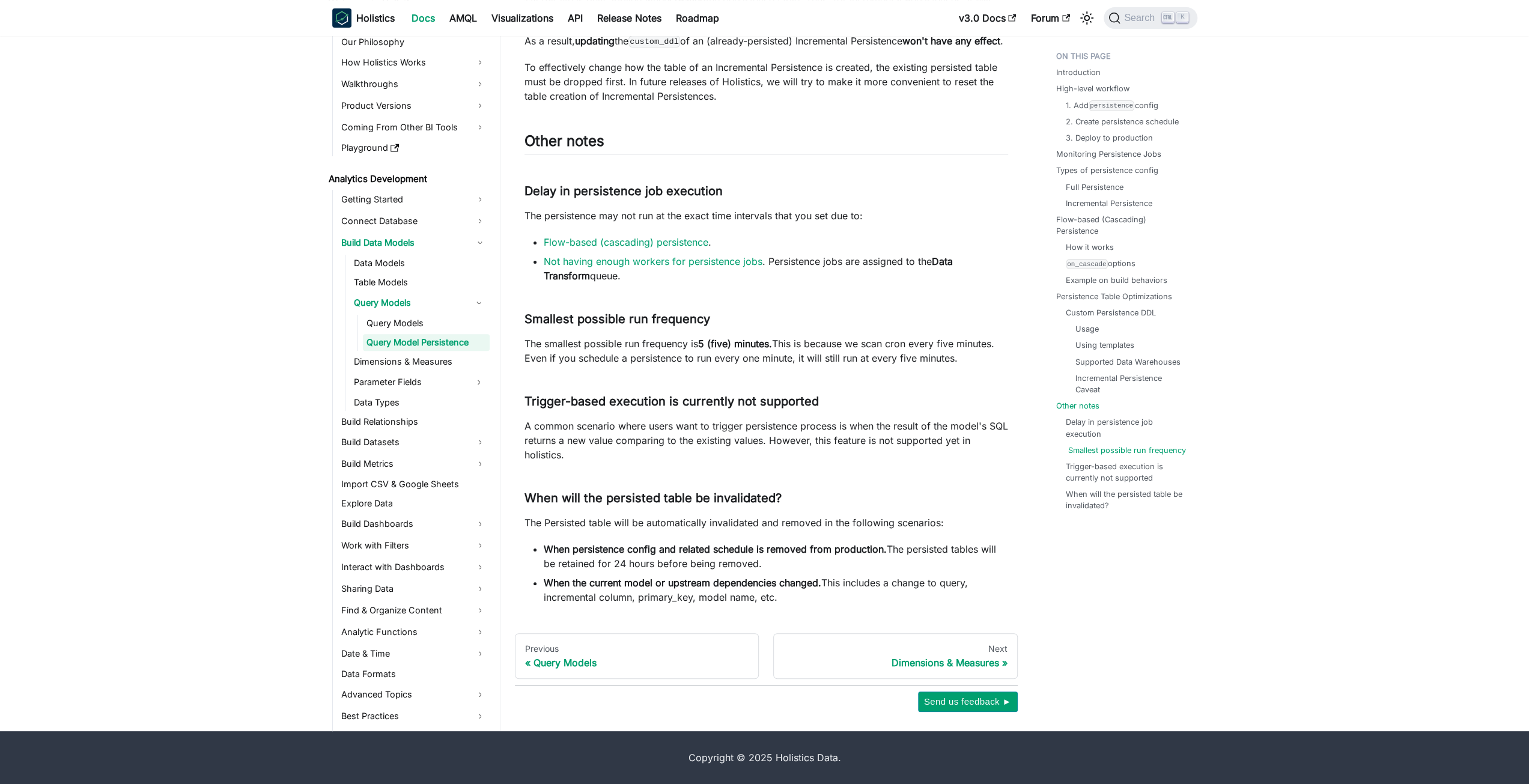
click at [1100, 454] on link "Smallest possible run frequency" at bounding box center [1127, 450] width 118 height 11
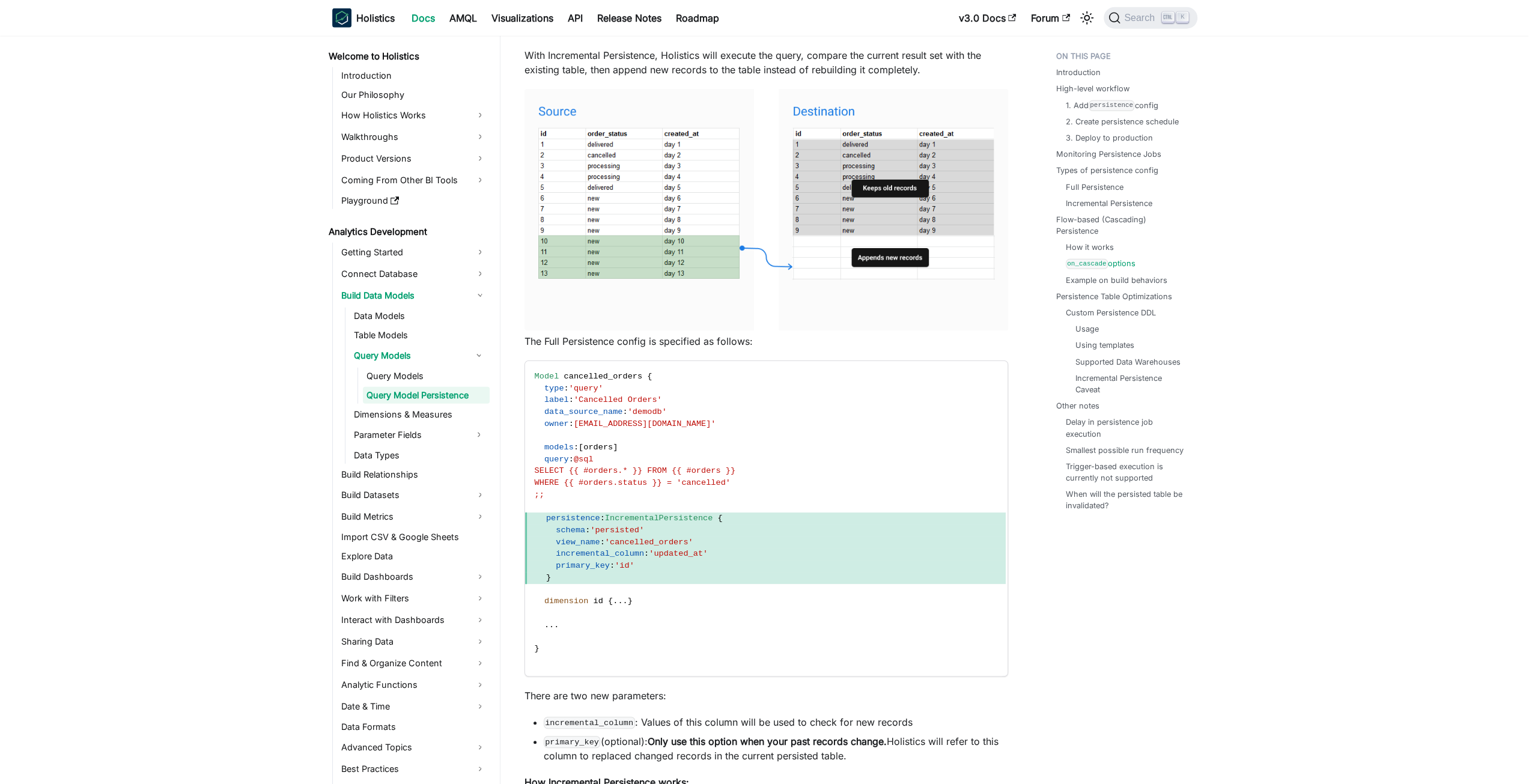
scroll to position [4962, 0]
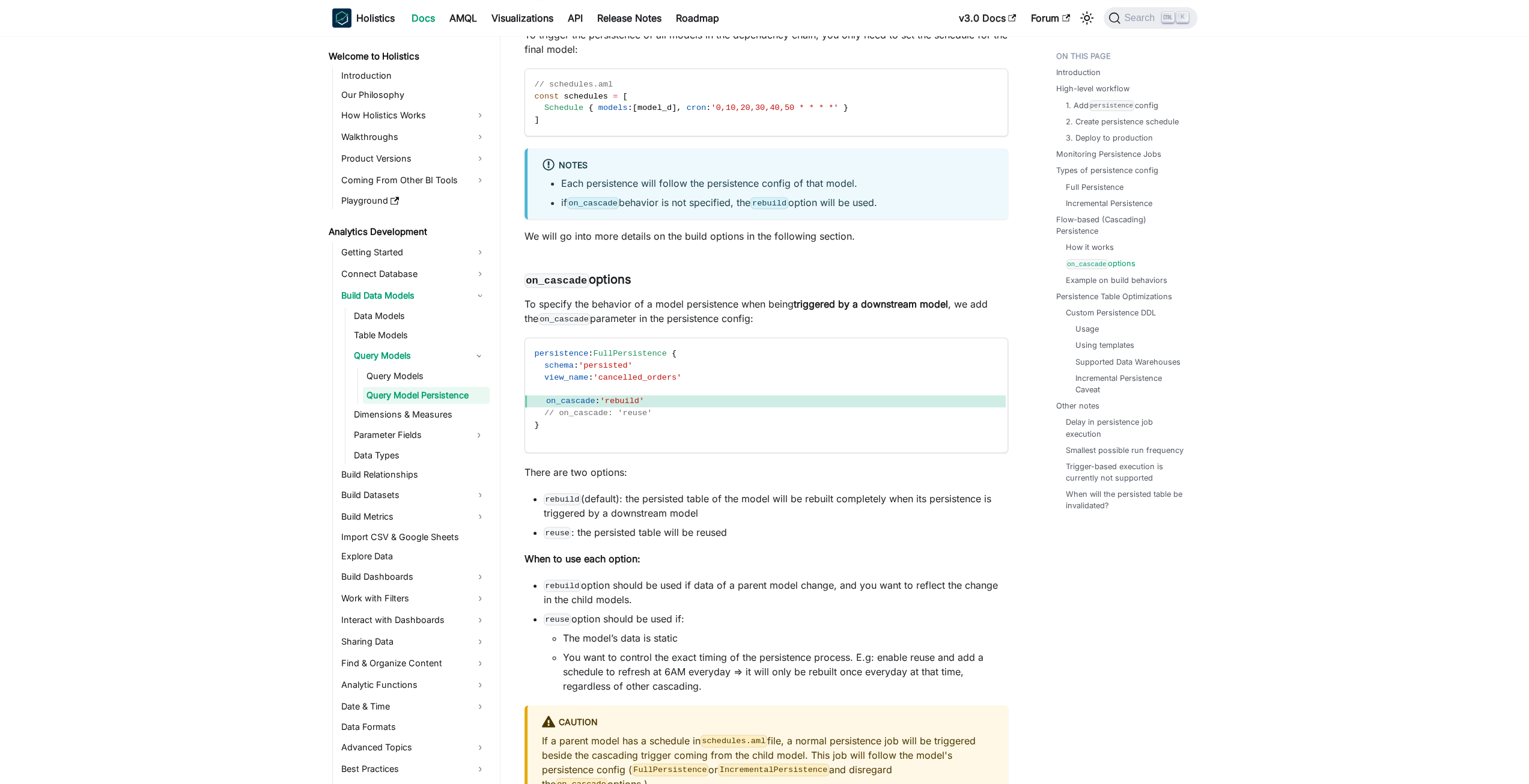
click at [913, 566] on p "When to use each option:" at bounding box center [767, 559] width 484 height 14
